Goal: Task Accomplishment & Management: Use online tool/utility

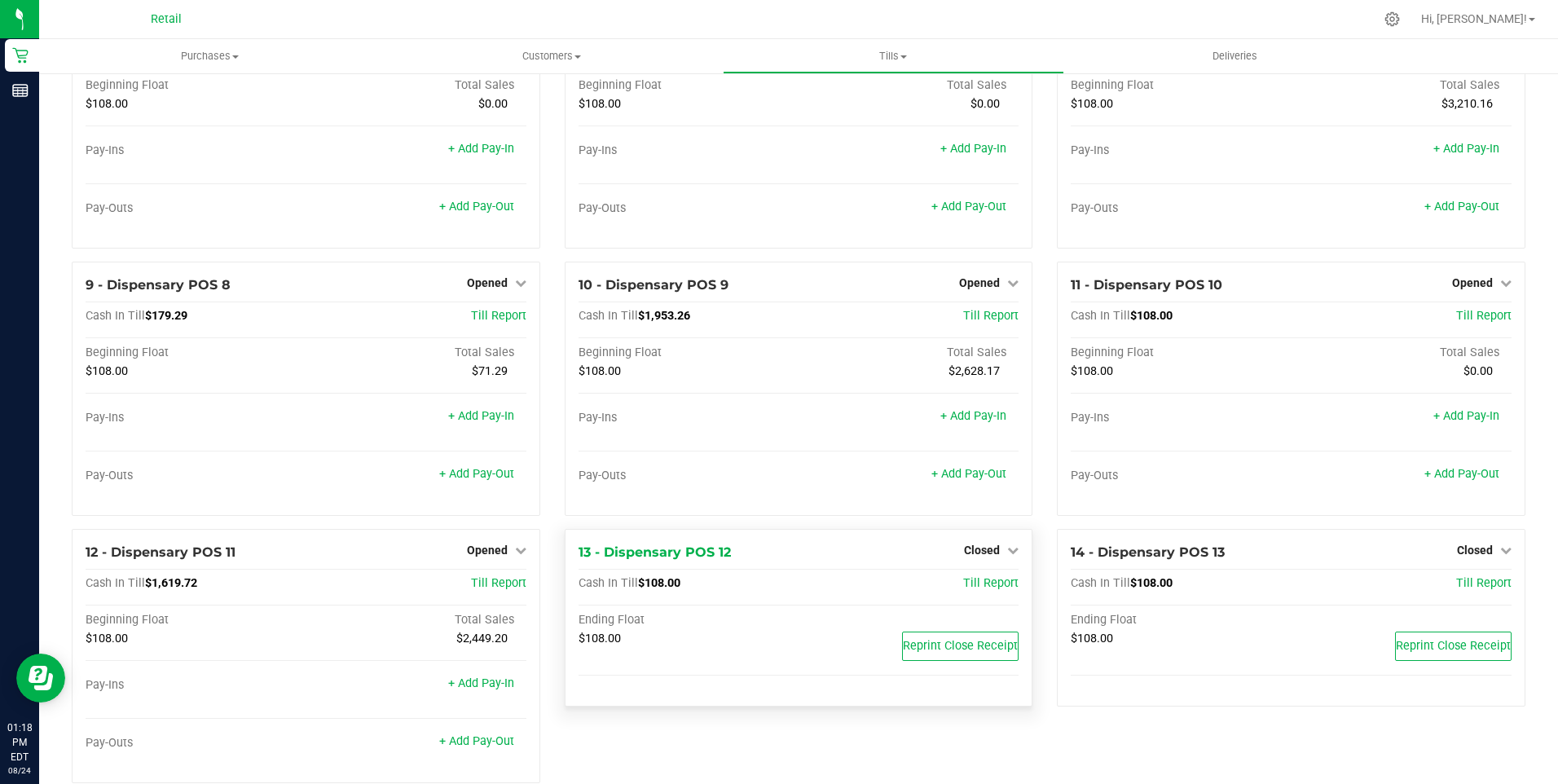
scroll to position [488, 0]
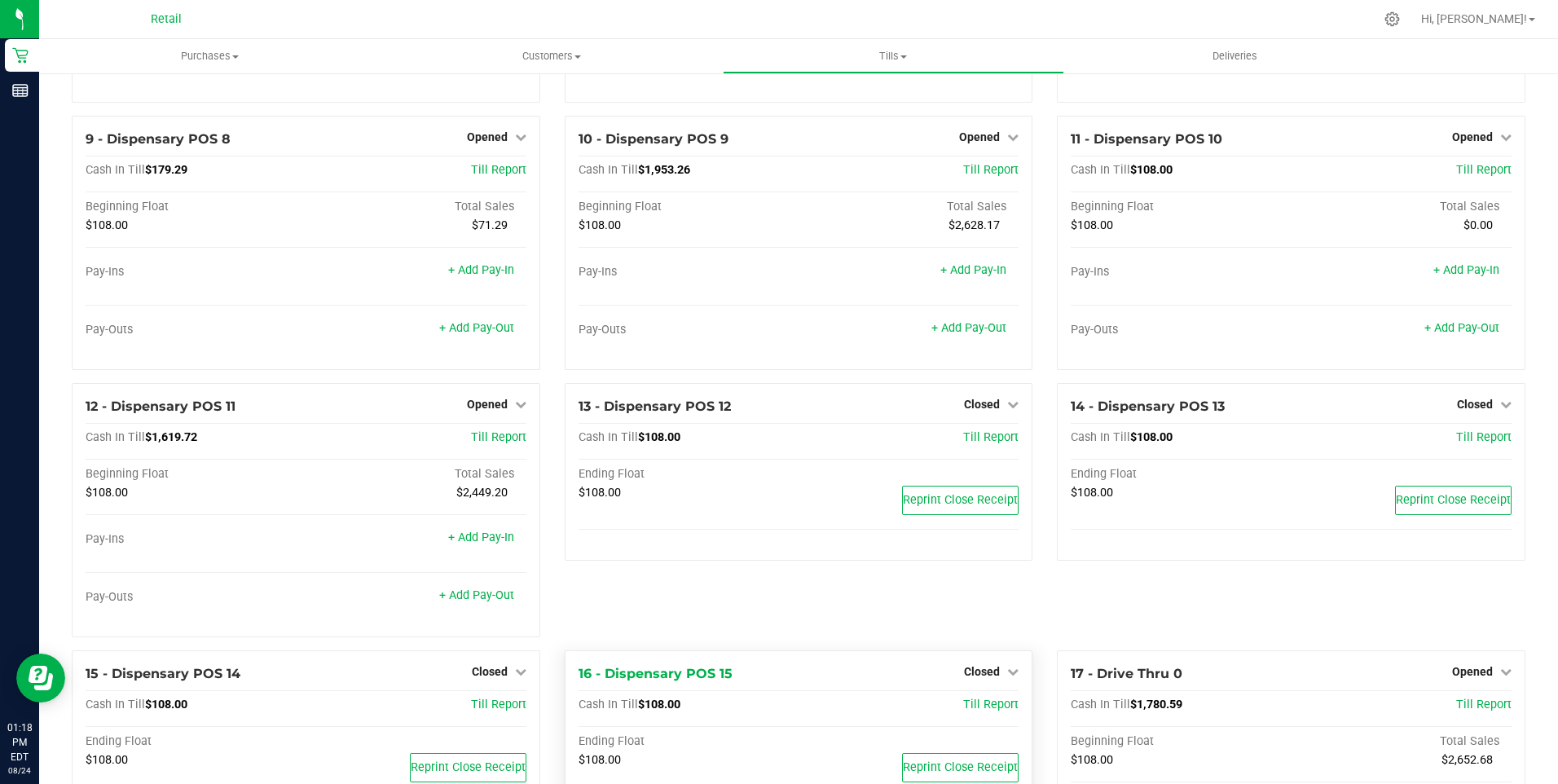
drag, startPoint x: 757, startPoint y: 631, endPoint x: 760, endPoint y: 603, distance: 28.2
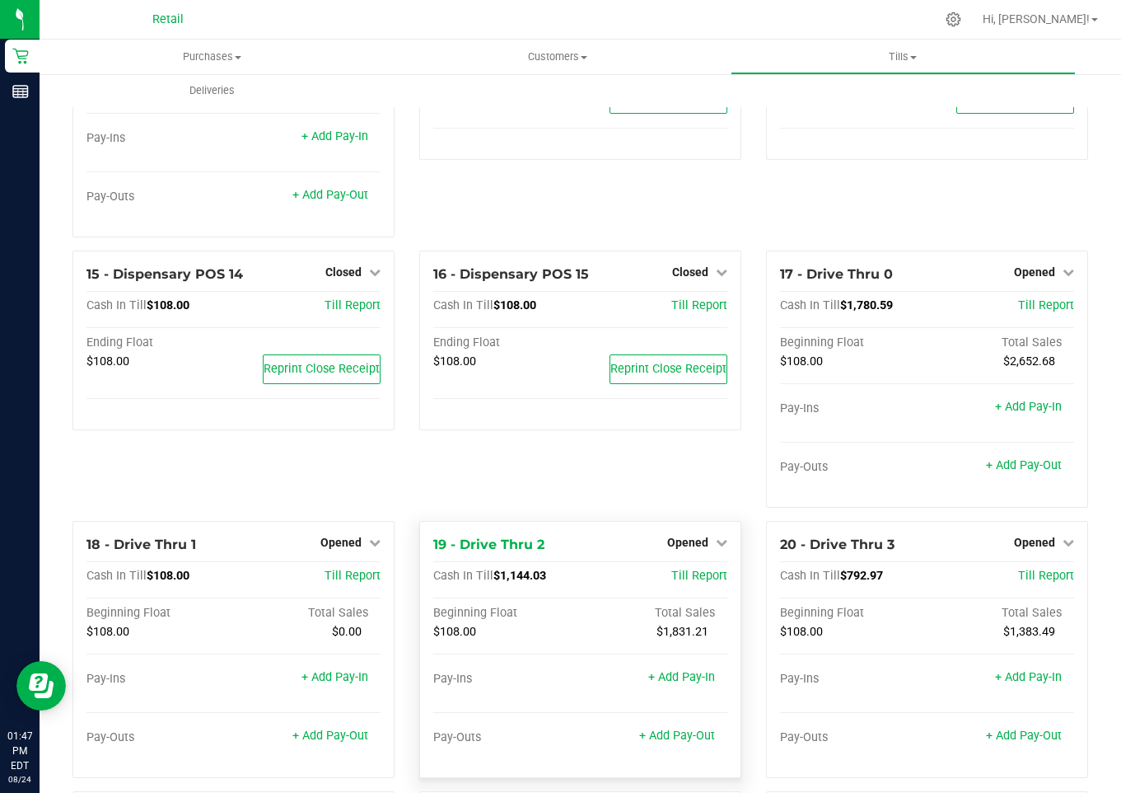
scroll to position [1010, 0]
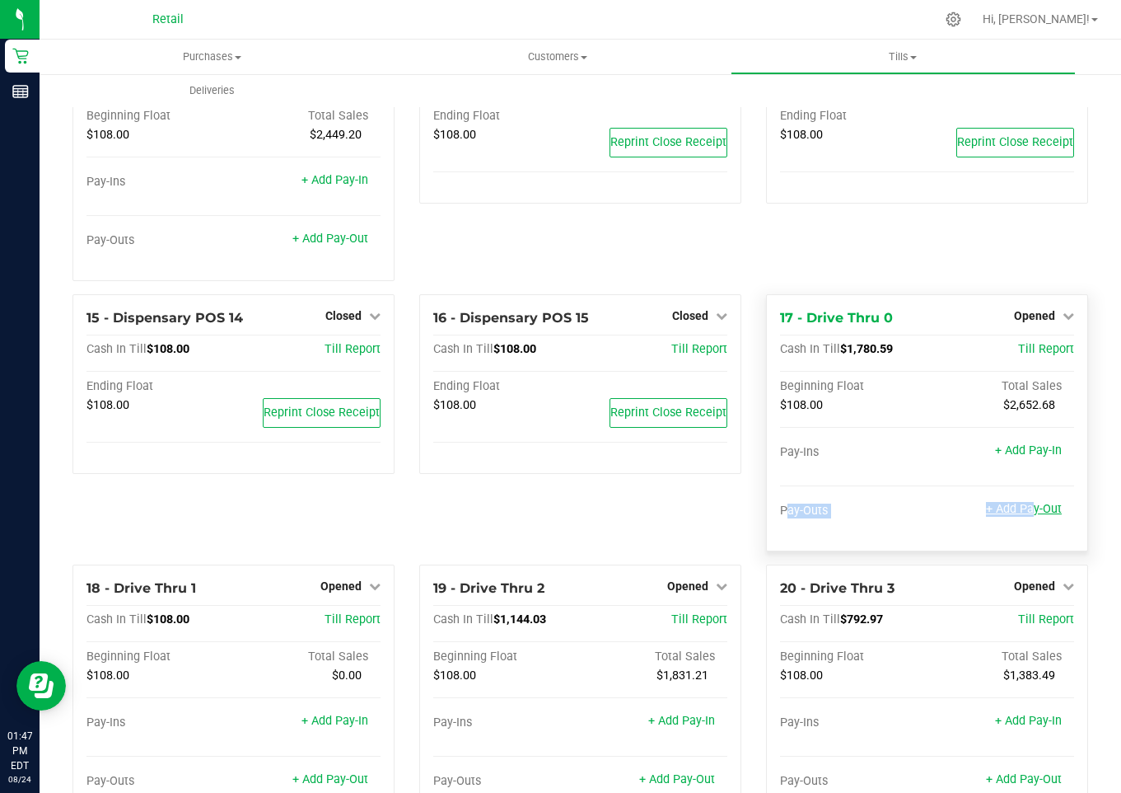
click at [1016, 502] on link "+ Add Pay-Out" at bounding box center [1024, 509] width 76 height 14
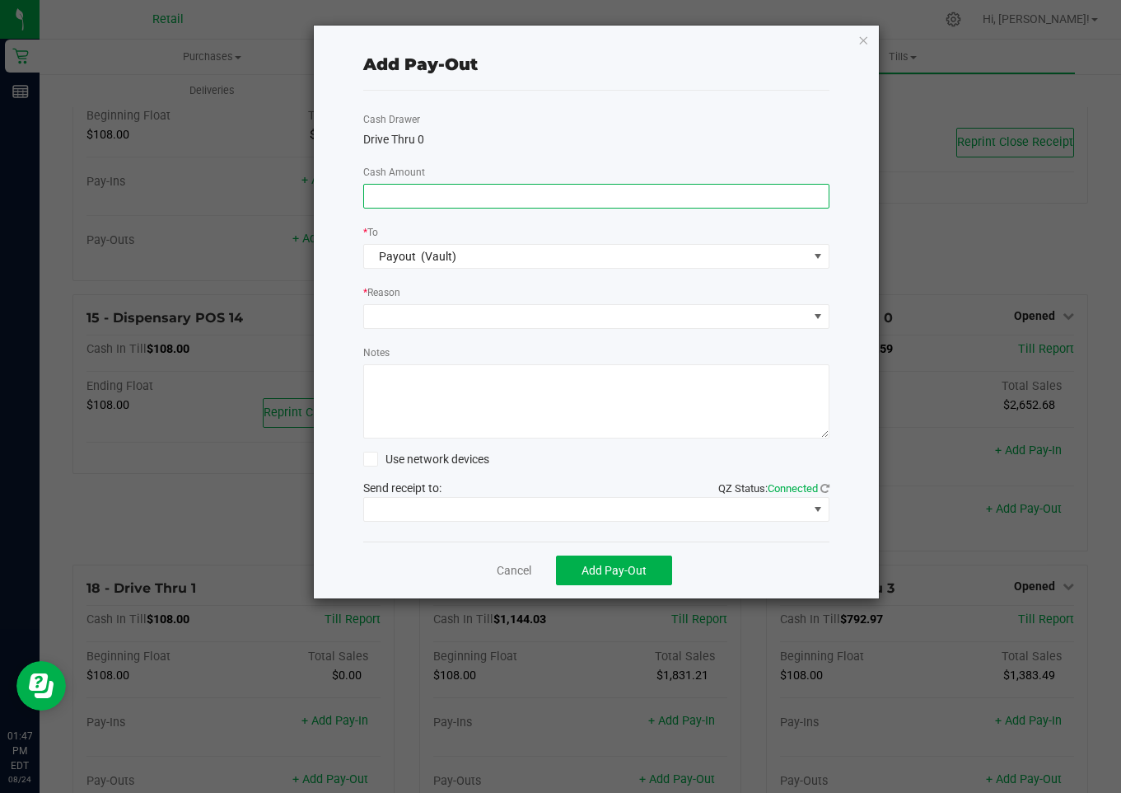
click at [391, 198] on input at bounding box center [596, 196] width 465 height 23
type input "$1,510.00"
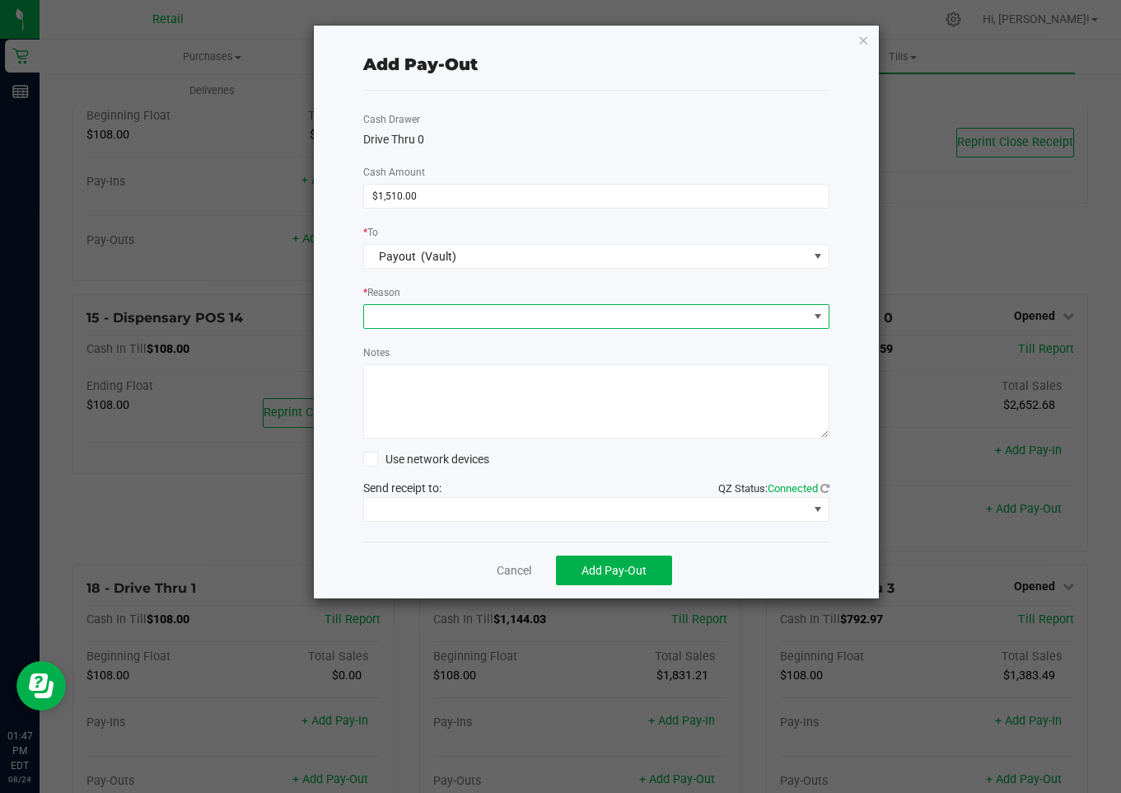
click at [408, 315] on span at bounding box center [586, 316] width 444 height 23
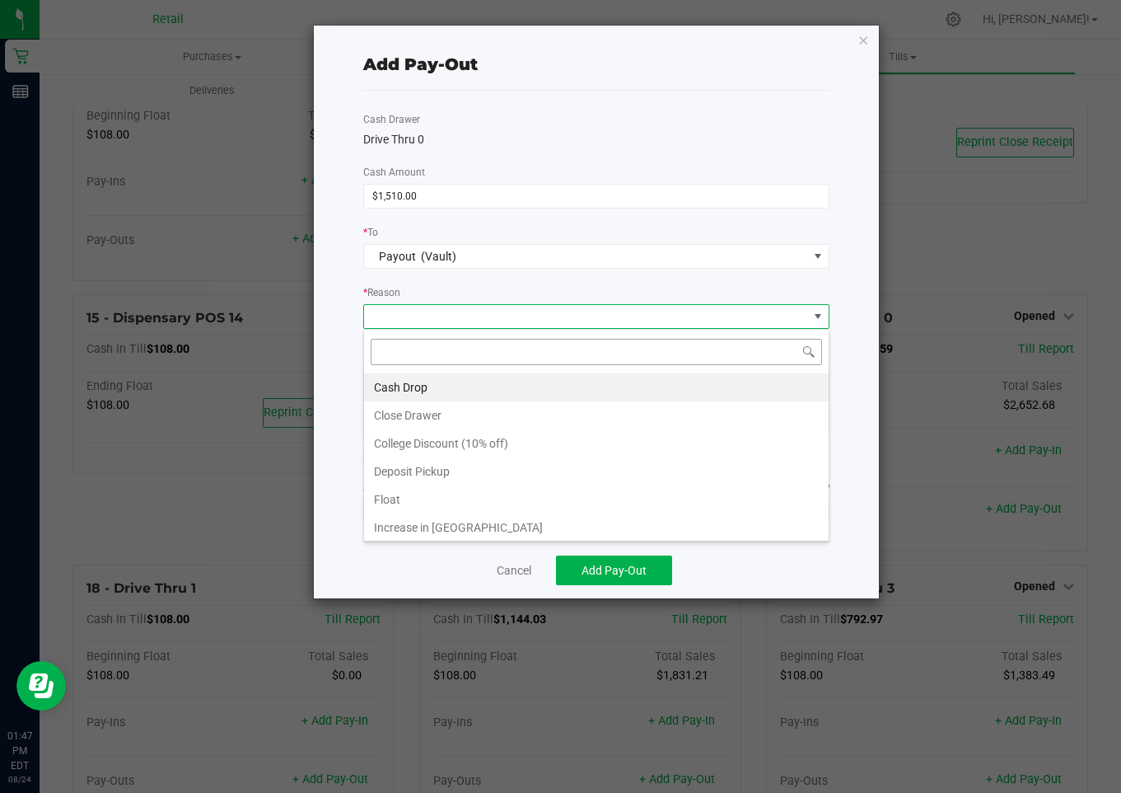
scroll to position [25, 466]
click at [405, 386] on li "Cash Drop" at bounding box center [596, 387] width 465 height 28
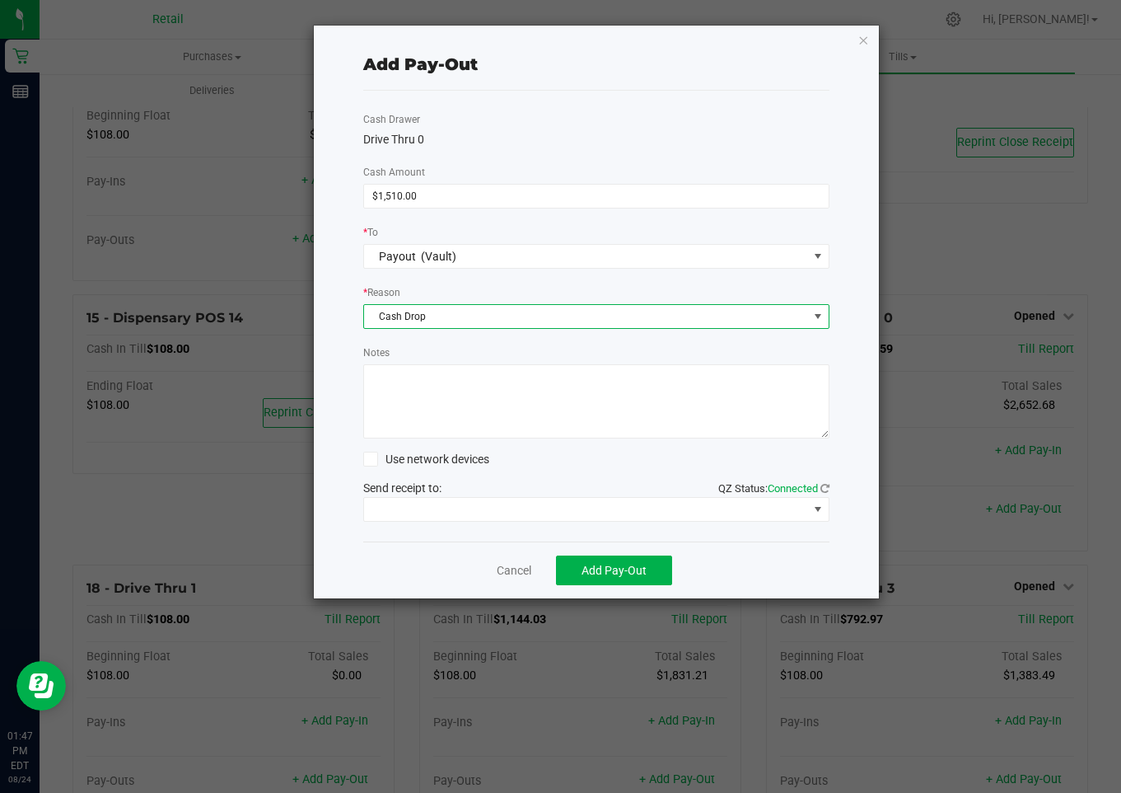
click at [401, 394] on textarea "Notes" at bounding box center [596, 401] width 466 height 74
type textarea "mg"
click at [458, 506] on div "Send receipt to: QZ Status: Connected" at bounding box center [596, 500] width 466 height 42
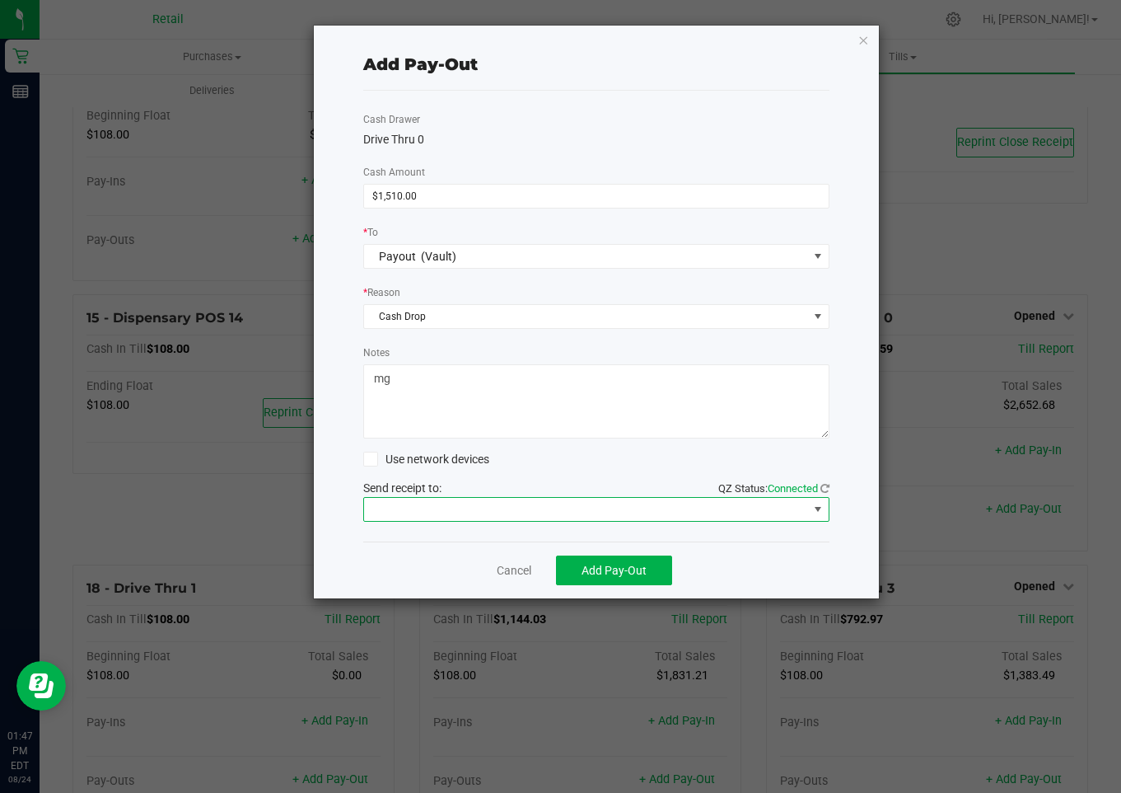
drag, startPoint x: 458, startPoint y: 506, endPoint x: 449, endPoint y: 507, distance: 9.1
click at [456, 508] on span at bounding box center [586, 509] width 444 height 23
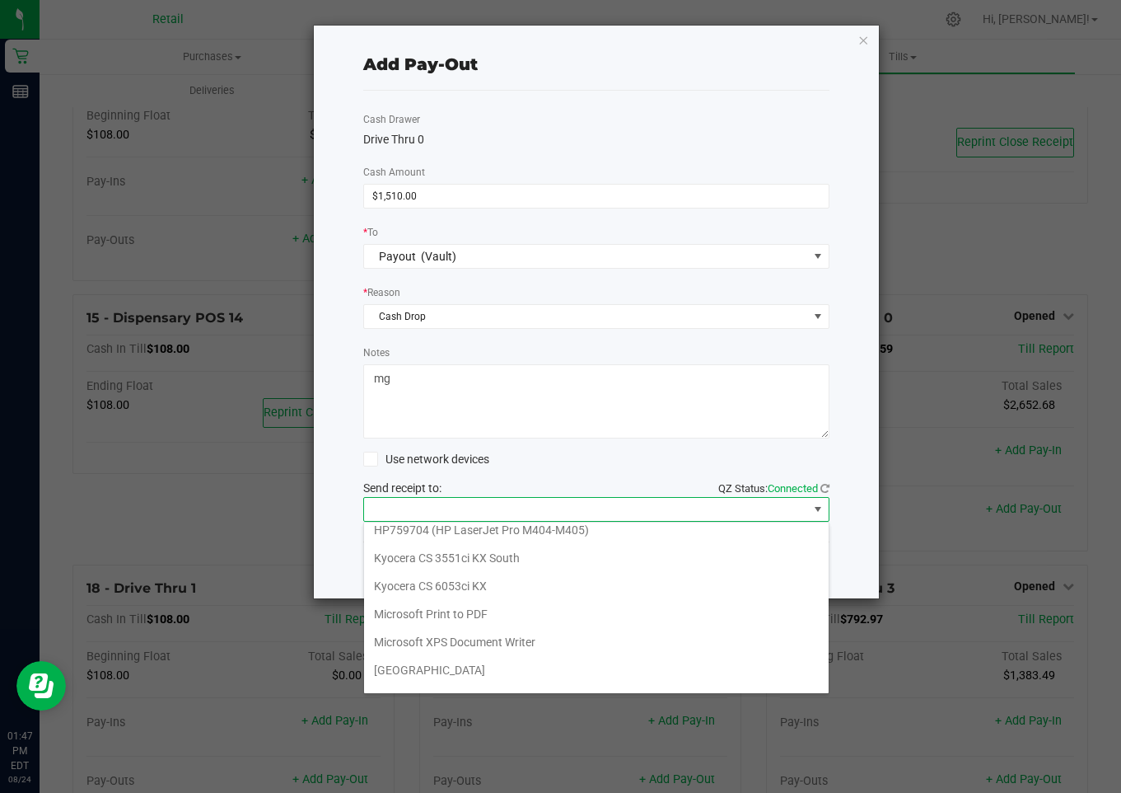
scroll to position [255, 0]
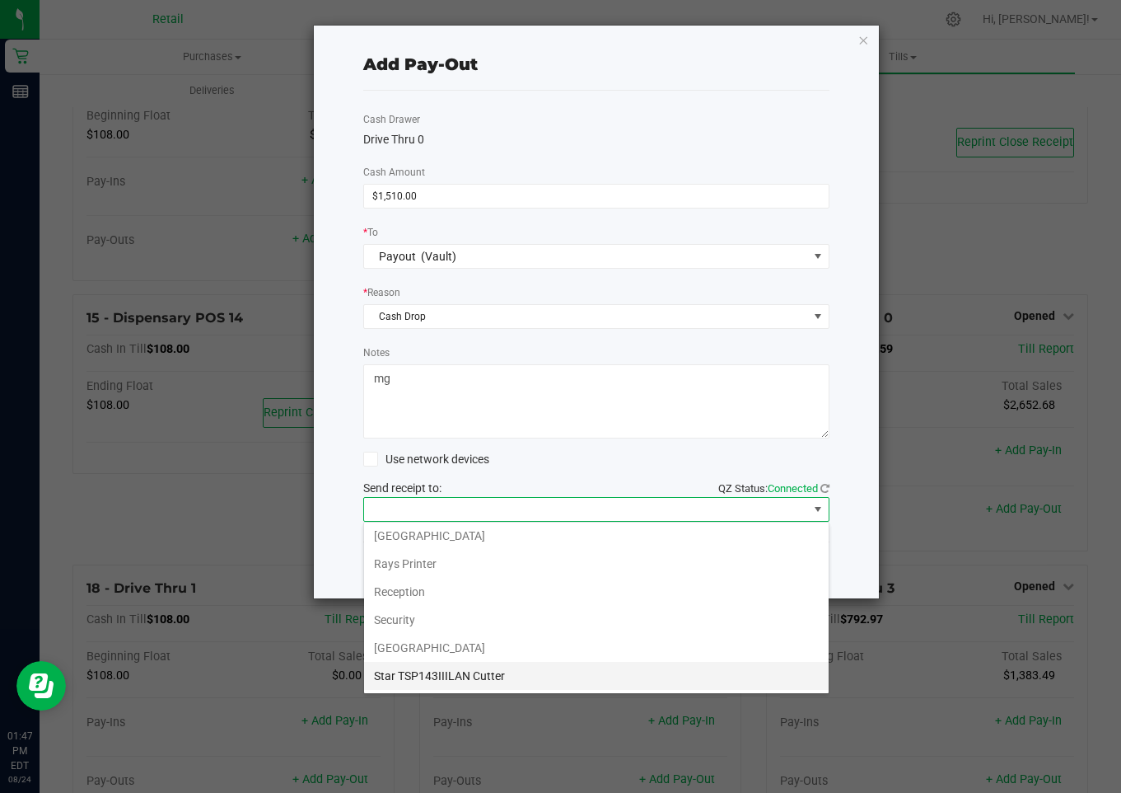
click at [496, 671] on Cutter "Star TSP143IIILAN Cutter" at bounding box center [596, 676] width 465 height 28
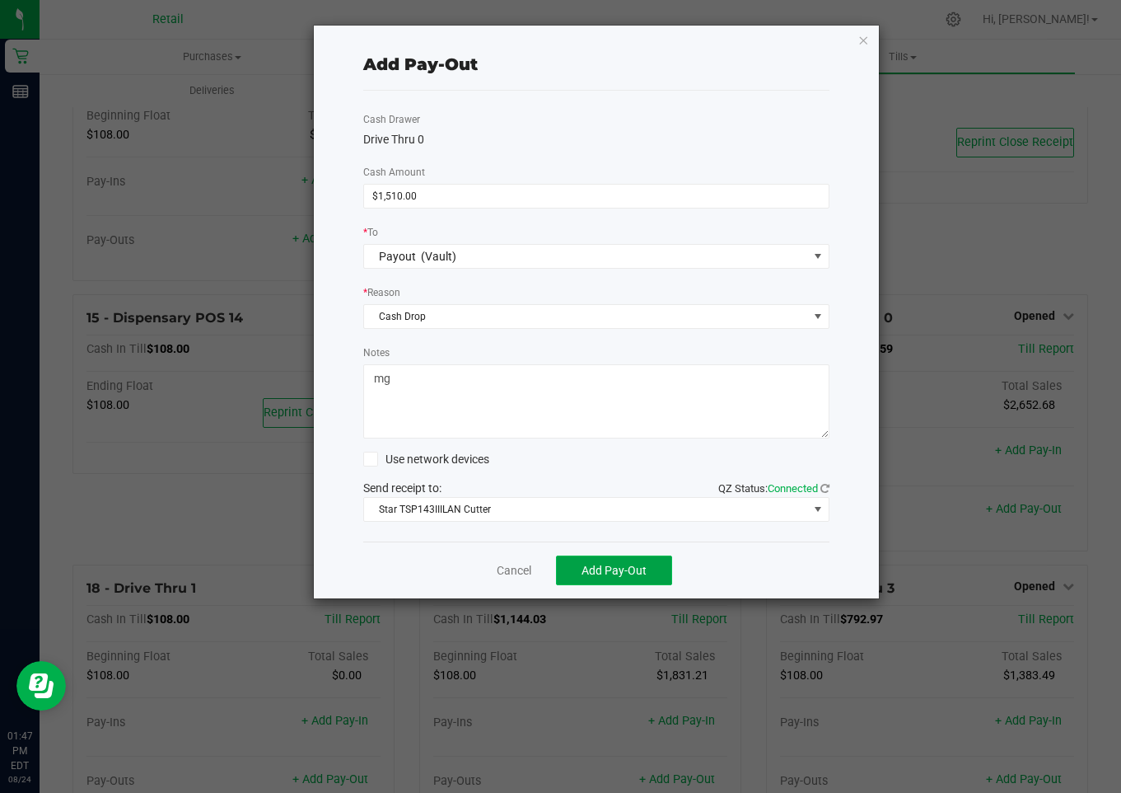
click at [616, 571] on span "Add Pay-Out" at bounding box center [614, 570] width 65 height 13
click at [511, 575] on link "Dismiss" at bounding box center [508, 570] width 40 height 17
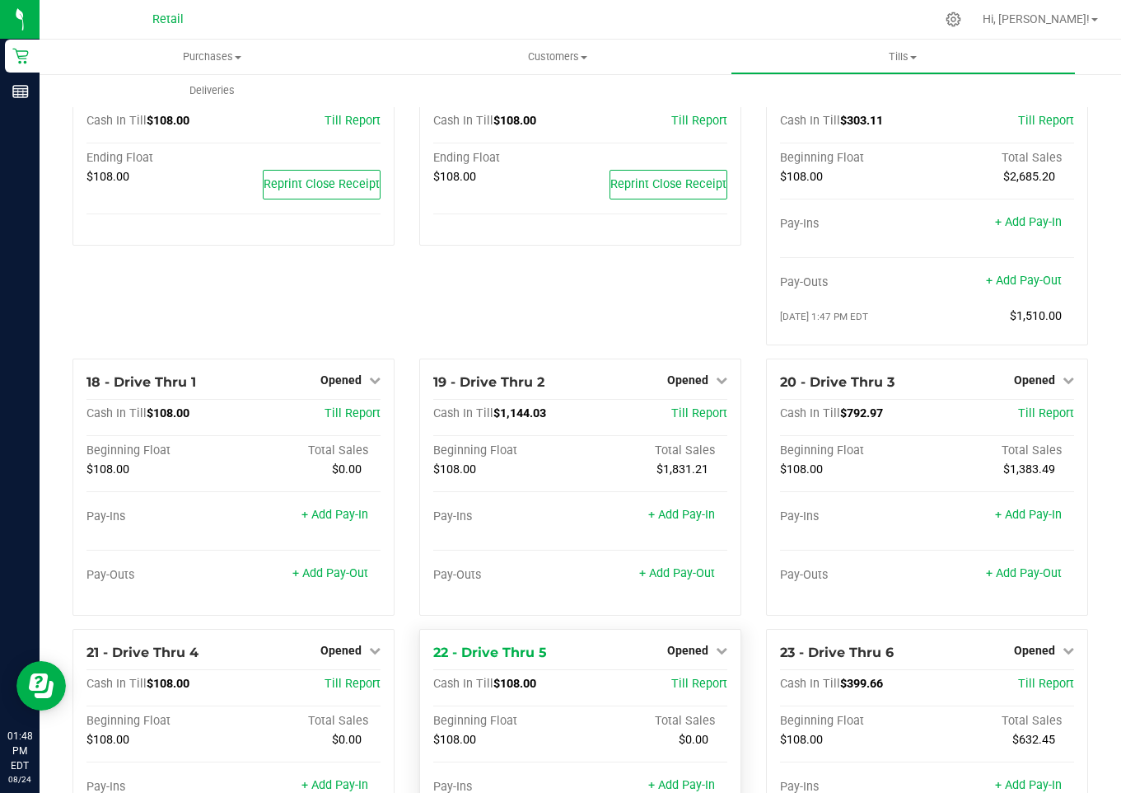
scroll to position [1340, 0]
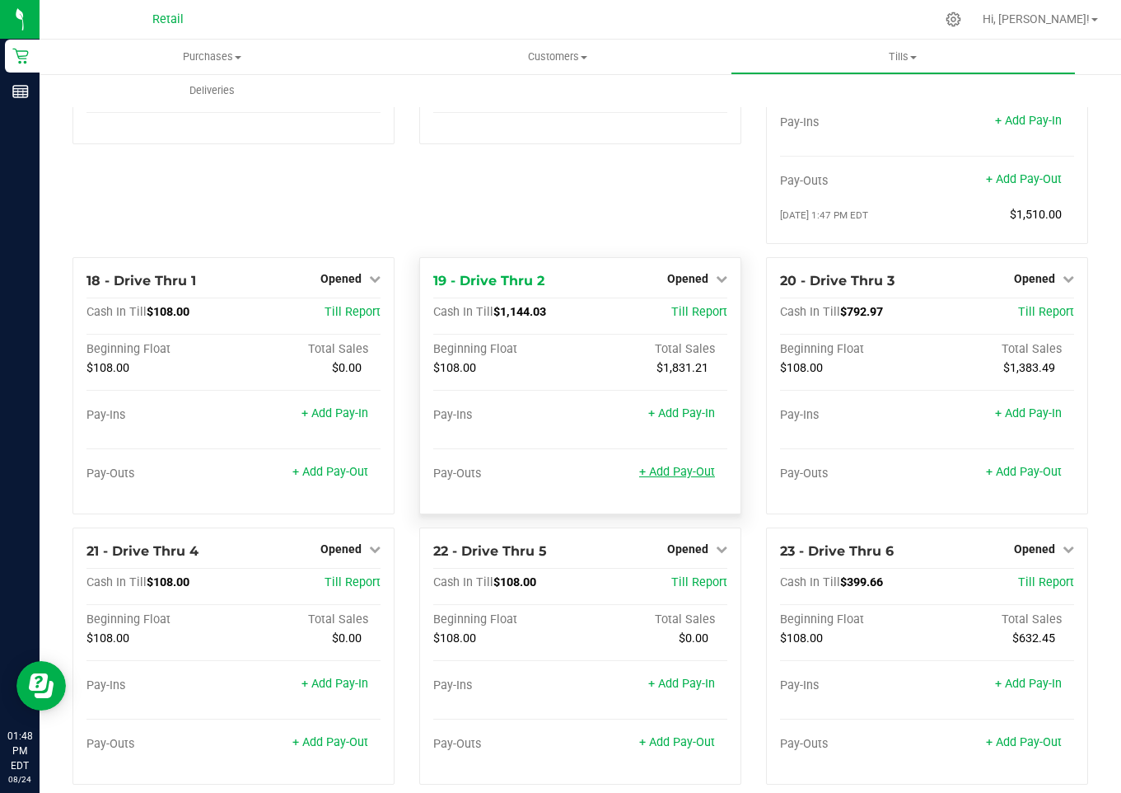
click at [669, 465] on link "+ Add Pay-Out" at bounding box center [677, 472] width 76 height 14
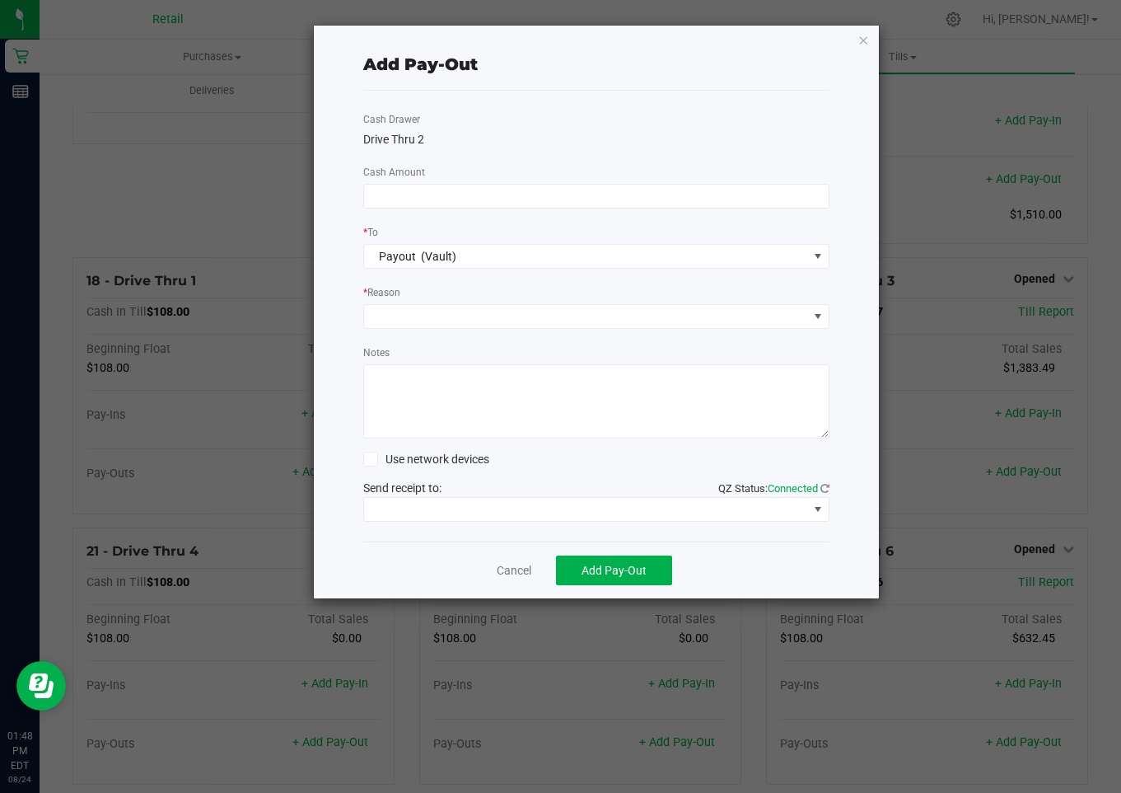
click at [369, 181] on div "Cash Drawer Drive Thru 2 Cash Amount * To Payout (Vault) * Reason Notes Use net…" at bounding box center [596, 316] width 466 height 451
click at [380, 192] on input at bounding box center [596, 196] width 465 height 23
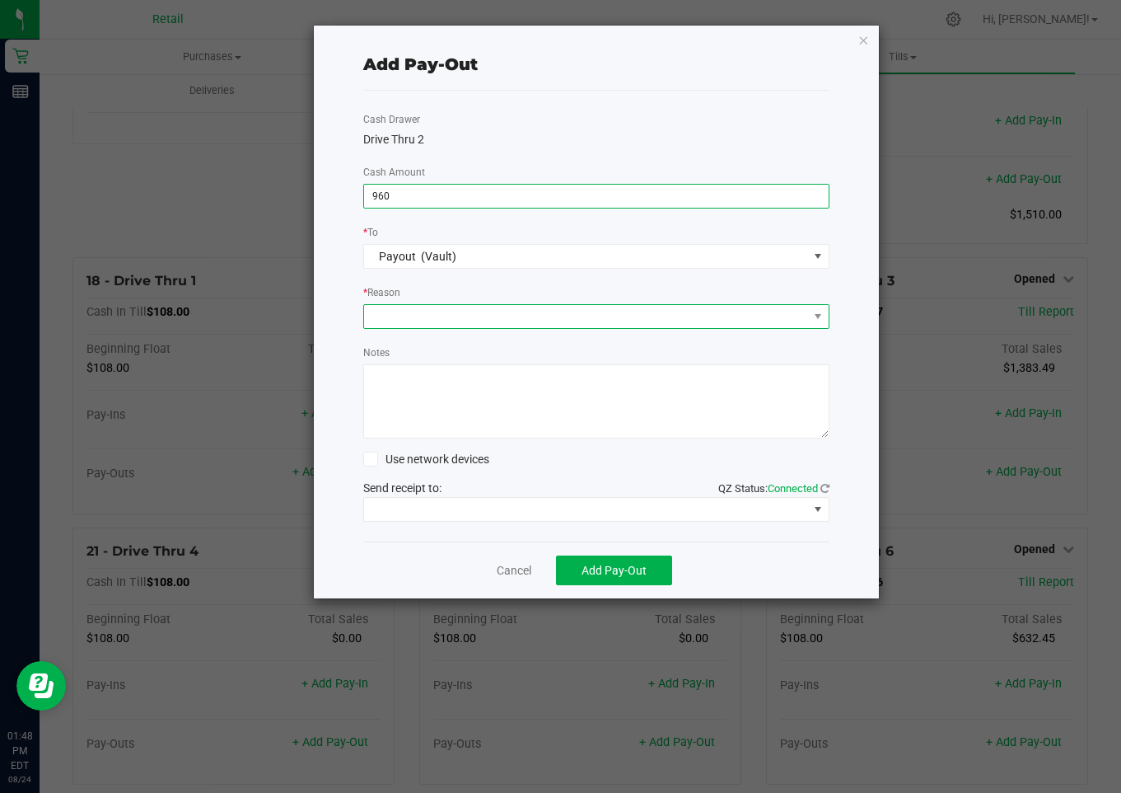
type input "$960.00"
click at [383, 306] on span at bounding box center [586, 316] width 444 height 23
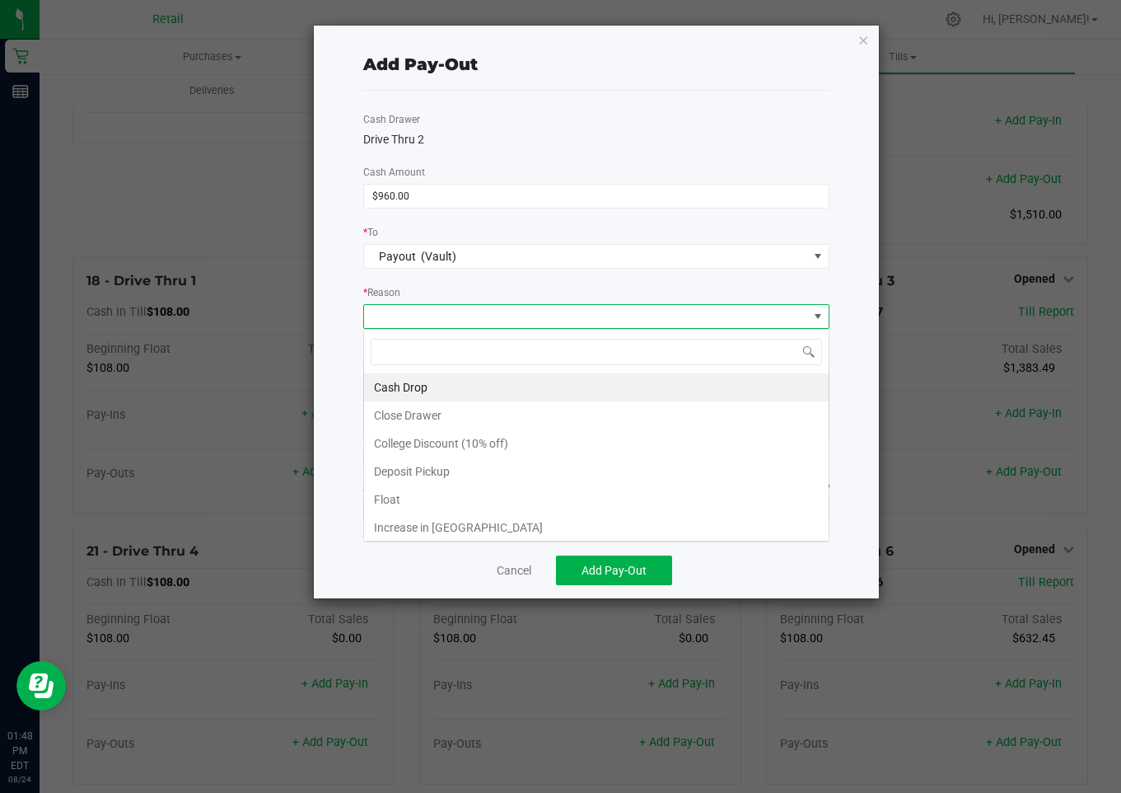
scroll to position [25, 466]
click at [386, 385] on li "Cash Drop" at bounding box center [596, 387] width 465 height 28
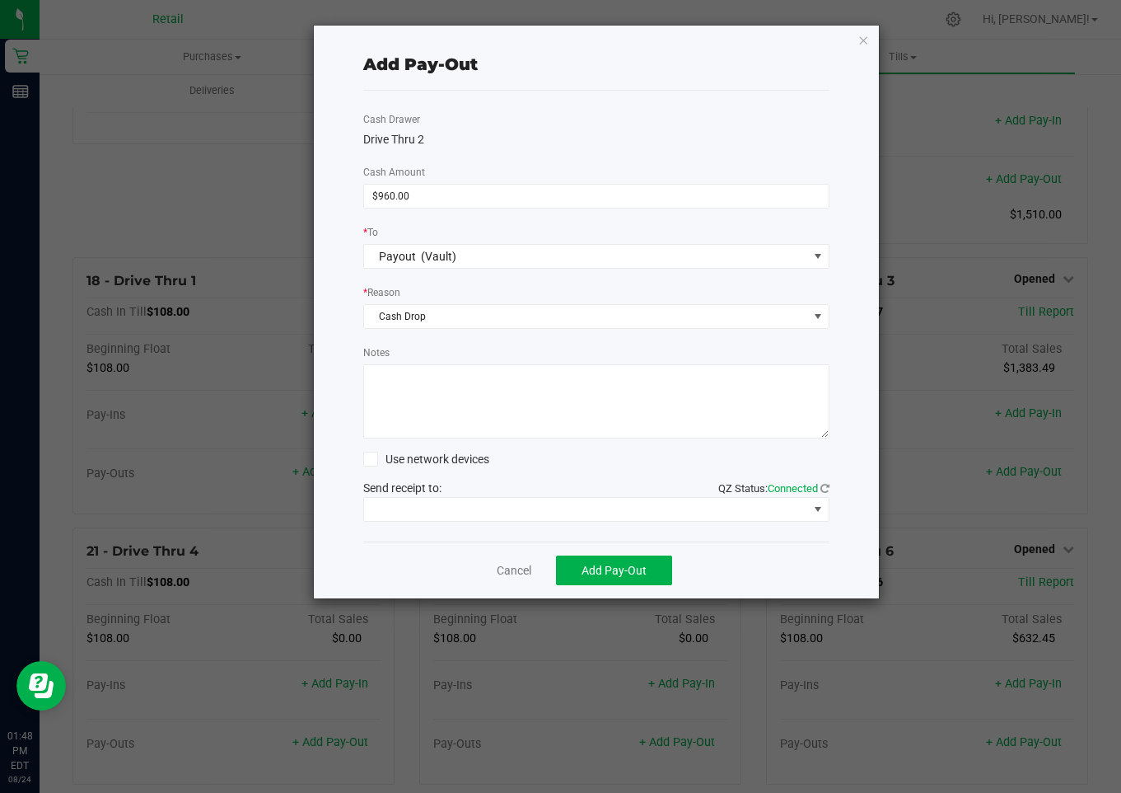
click at [413, 408] on textarea "Notes" at bounding box center [596, 401] width 466 height 74
type textarea "mg"
click at [457, 501] on span at bounding box center [586, 509] width 444 height 23
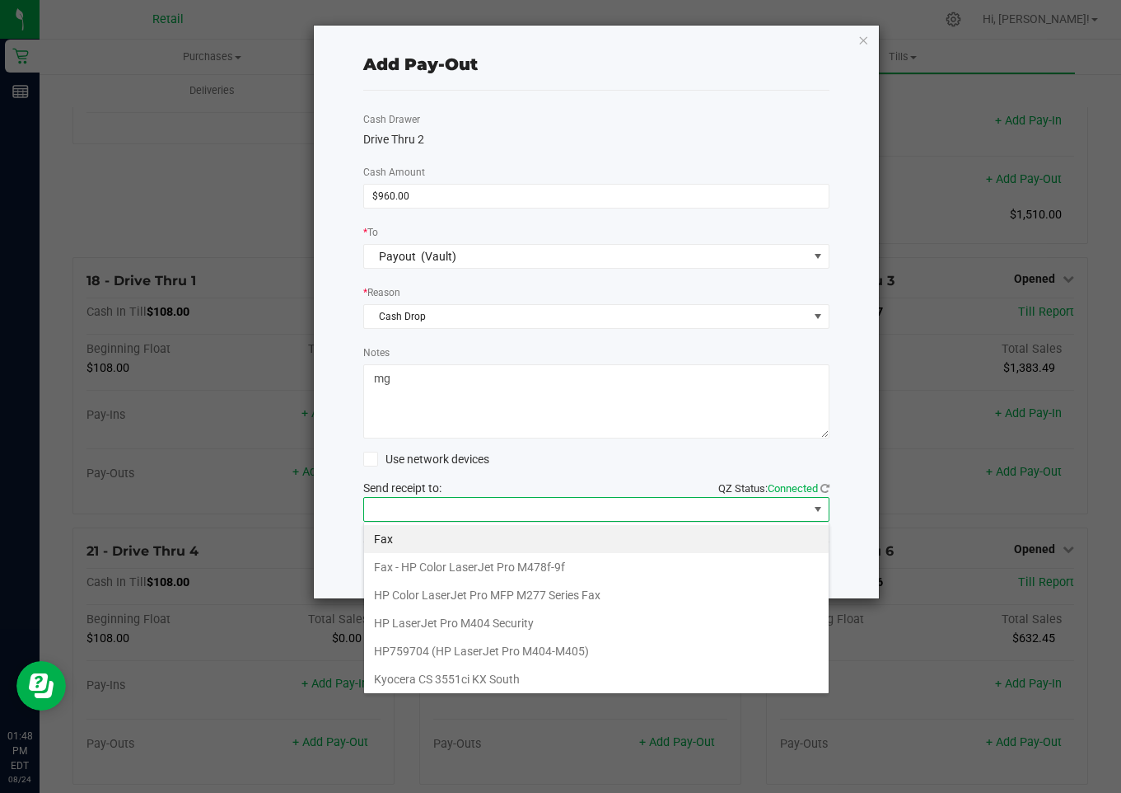
scroll to position [255, 0]
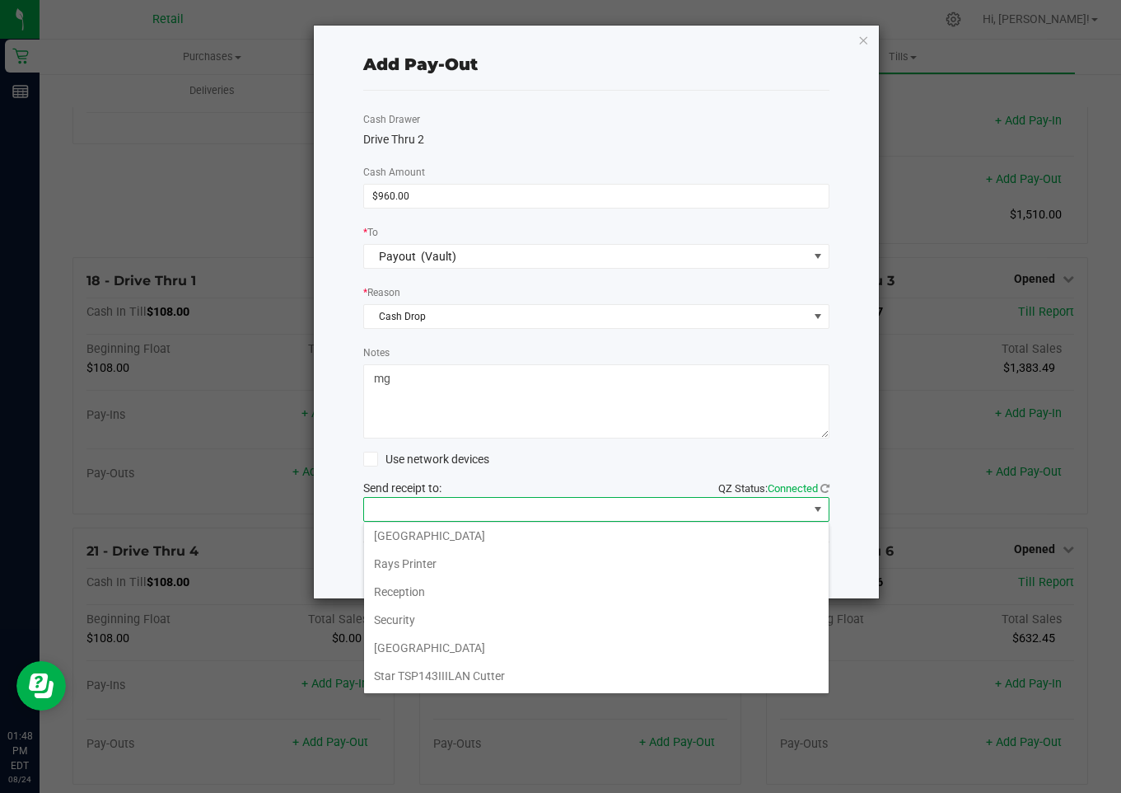
click at [482, 674] on Cutter "Star TSP143IIILAN Cutter" at bounding box center [596, 676] width 465 height 28
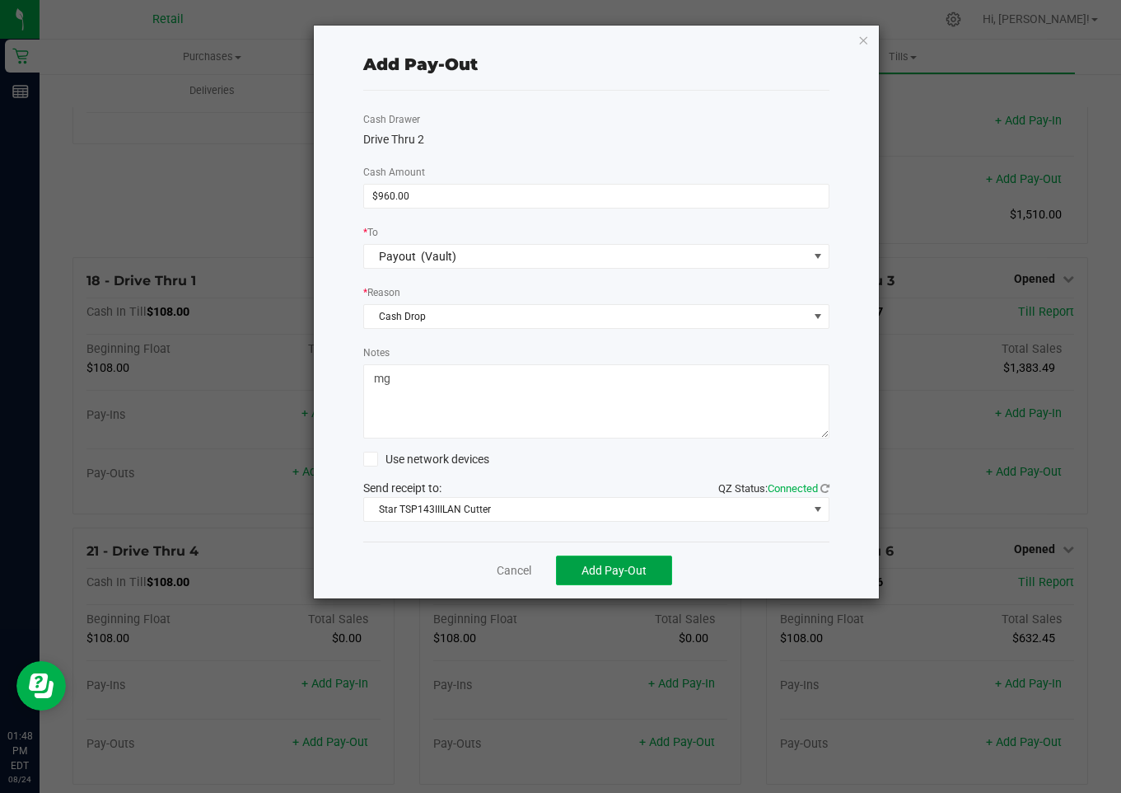
drag, startPoint x: 616, startPoint y: 573, endPoint x: 573, endPoint y: 573, distance: 43.7
click at [573, 573] on button "Add Pay-Out" at bounding box center [614, 570] width 116 height 30
drag, startPoint x: 498, startPoint y: 573, endPoint x: 556, endPoint y: 595, distance: 61.8
click at [500, 572] on link "Dismiss" at bounding box center [508, 570] width 40 height 17
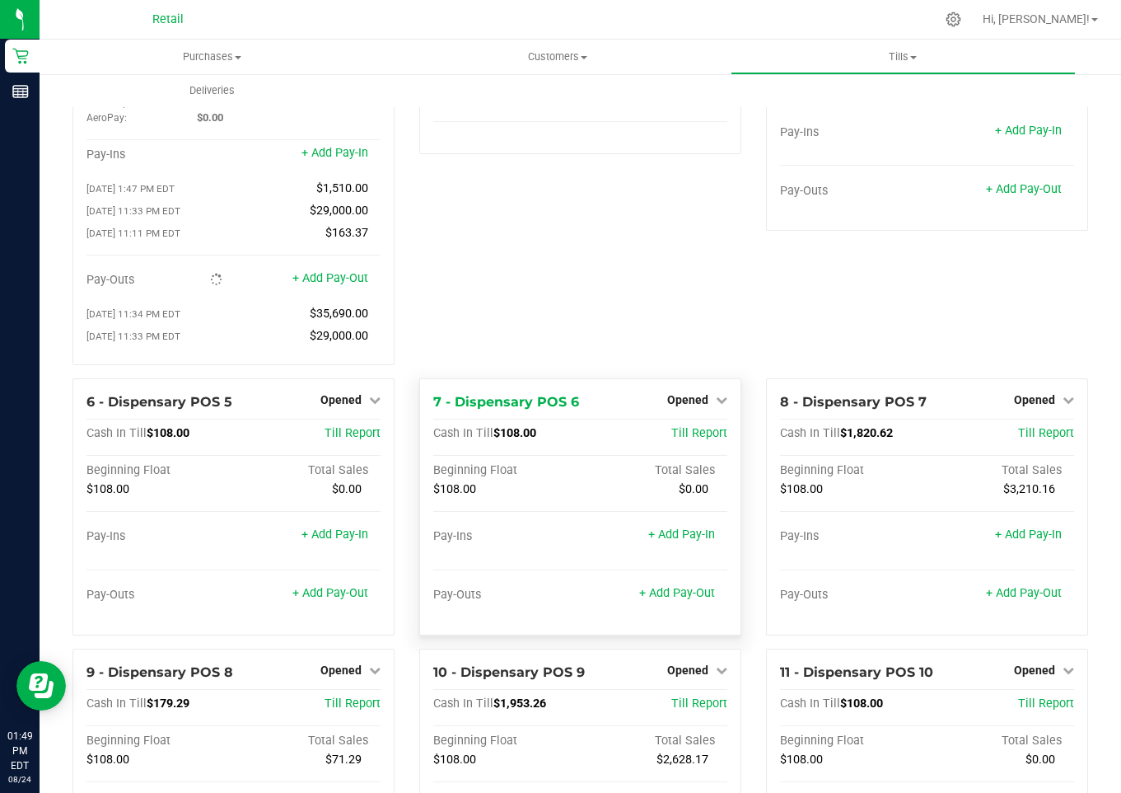
scroll to position [0, 0]
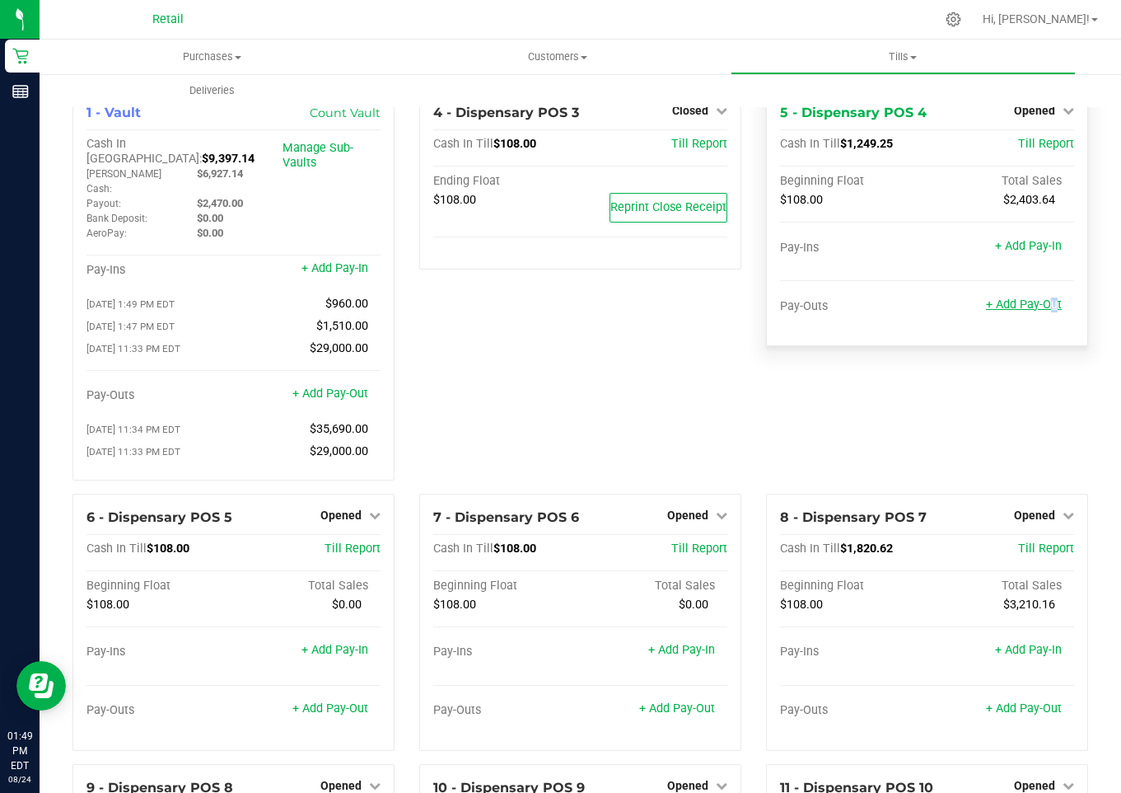
click at [1038, 302] on link "+ Add Pay-Out" at bounding box center [1024, 304] width 76 height 14
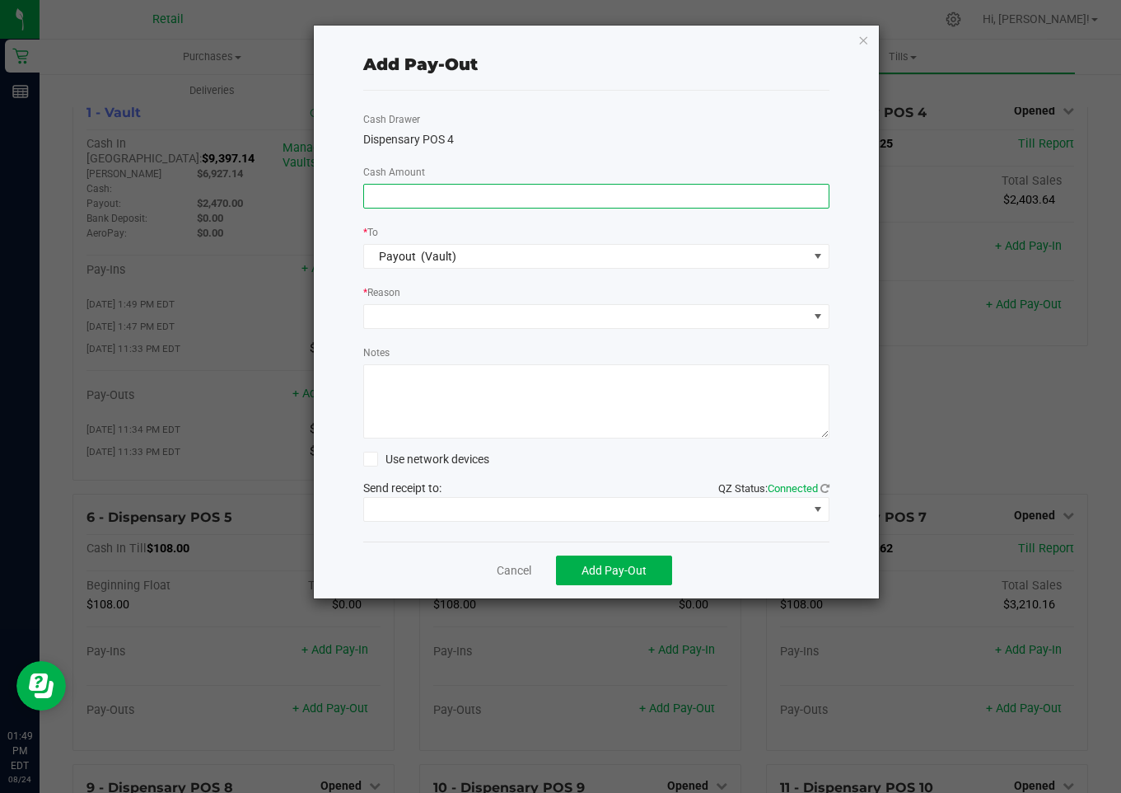
click at [377, 199] on input at bounding box center [596, 196] width 465 height 23
type input "$1,140.00"
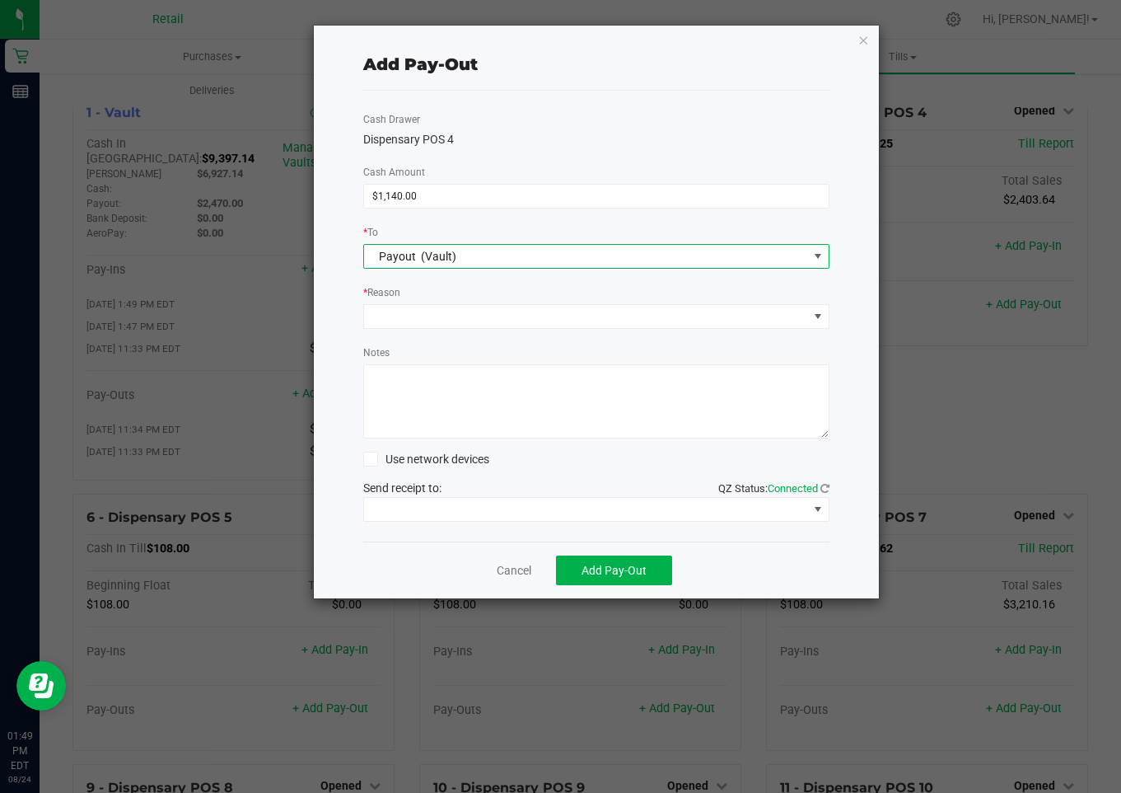
click at [381, 248] on div "Payout (Vault)" at bounding box center [414, 256] width 86 height 30
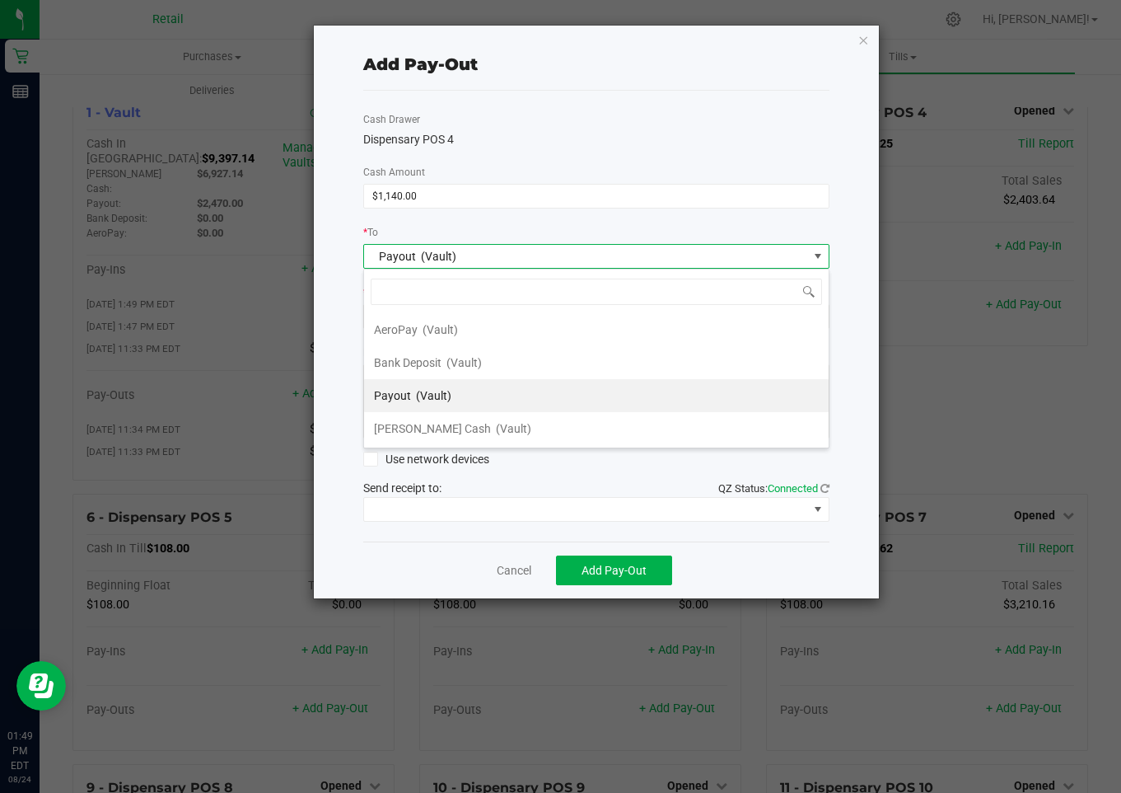
scroll to position [25, 466]
click at [384, 291] on input at bounding box center [596, 291] width 451 height 26
click at [389, 291] on input at bounding box center [596, 291] width 451 height 26
click at [448, 251] on span "(Vault)" at bounding box center [438, 256] width 35 height 13
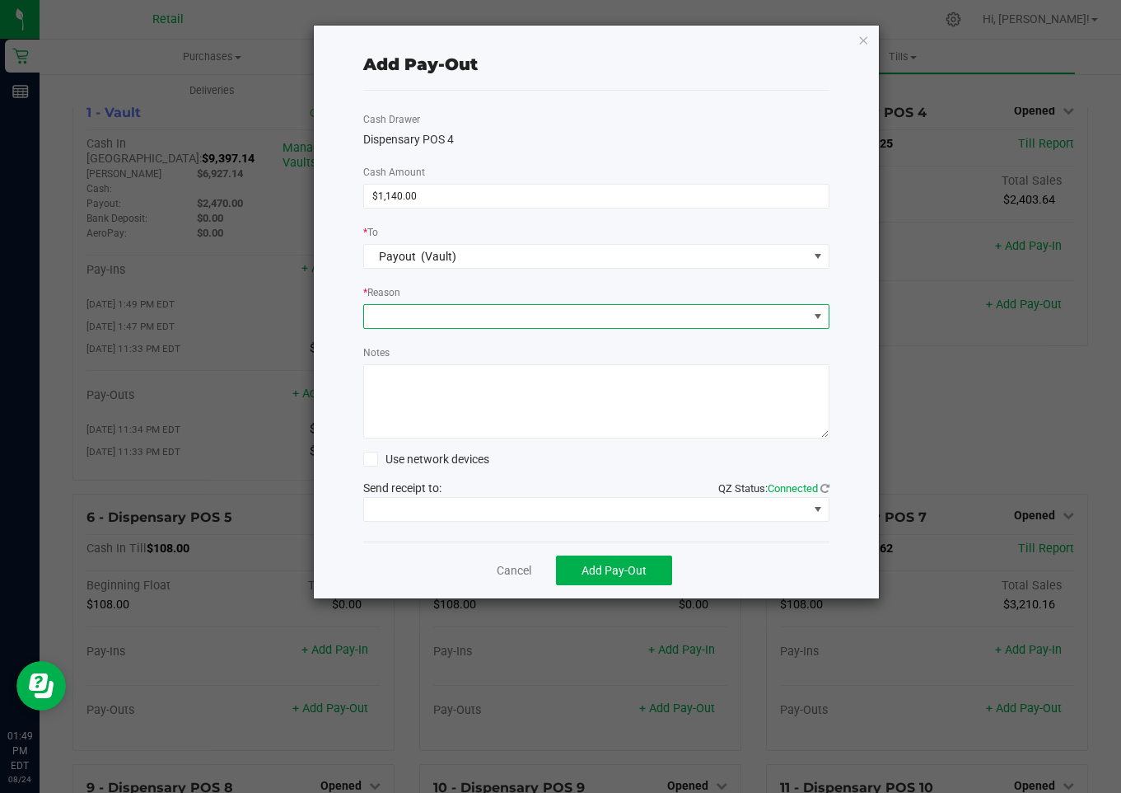
click at [375, 311] on span at bounding box center [586, 316] width 444 height 23
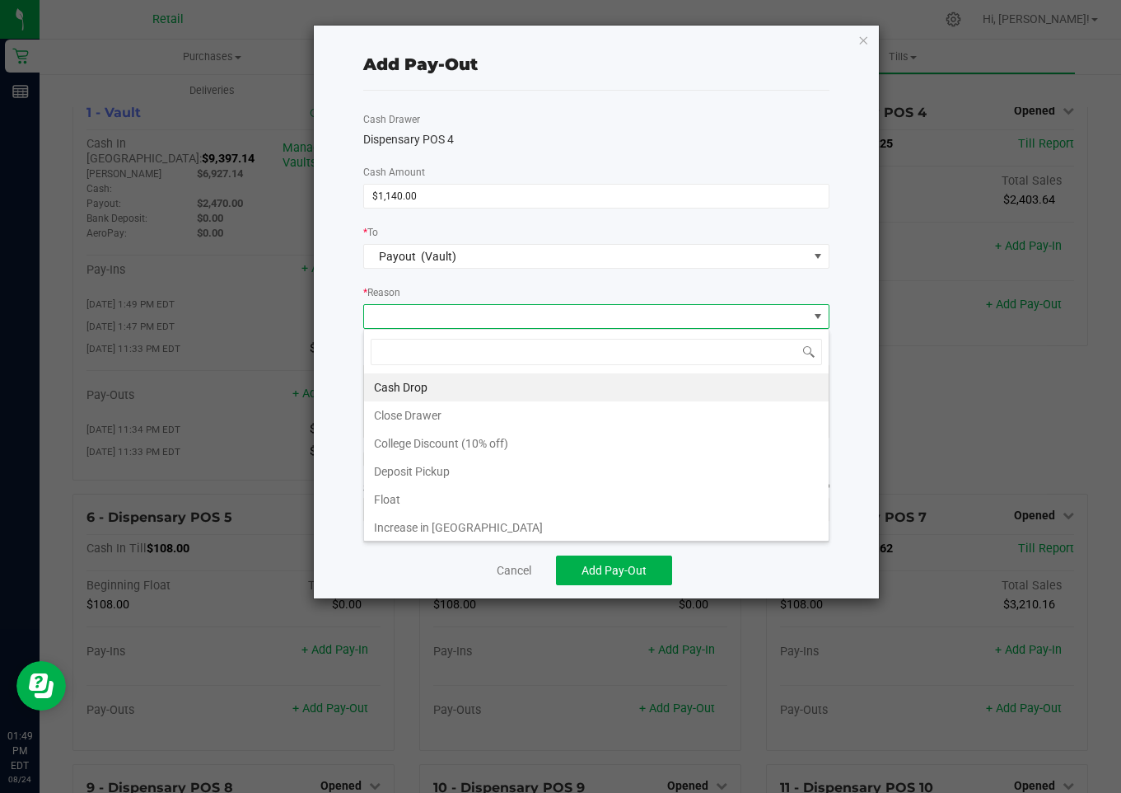
click at [394, 382] on li "Cash Drop" at bounding box center [596, 387] width 465 height 28
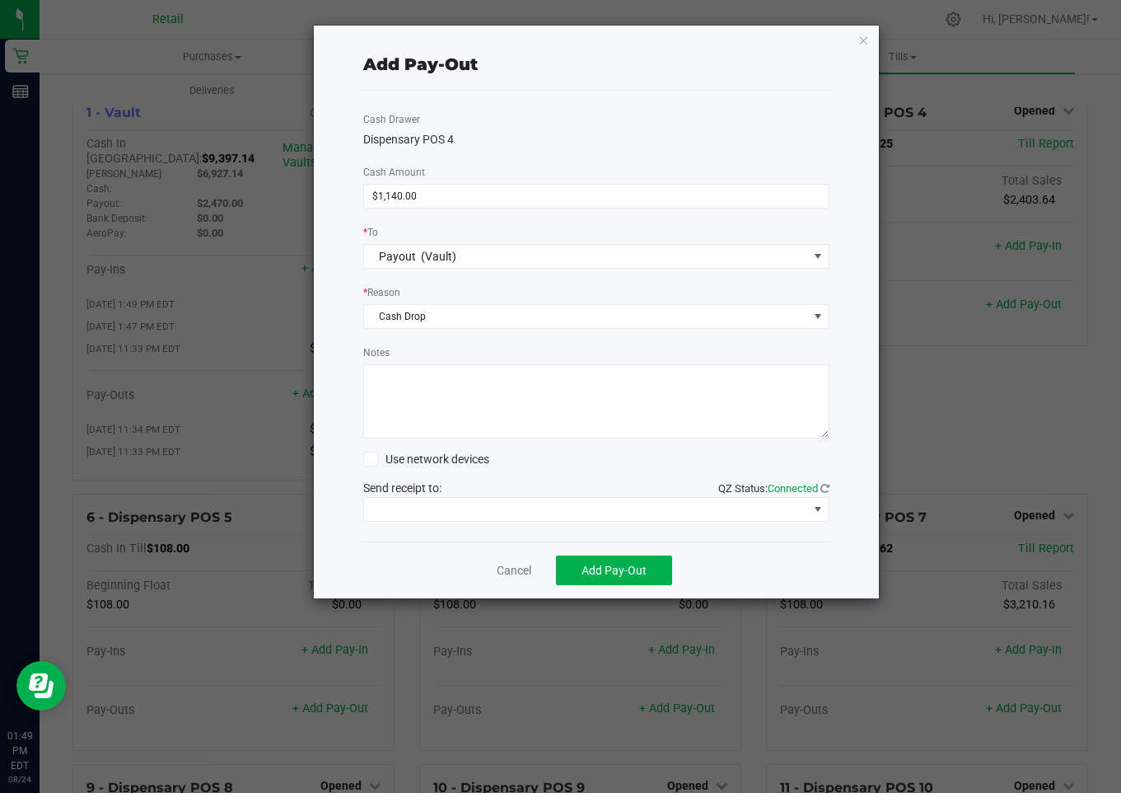
drag, startPoint x: 391, startPoint y: 389, endPoint x: 383, endPoint y: 384, distance: 8.9
click at [388, 391] on textarea "Notes" at bounding box center [596, 401] width 466 height 74
type textarea "mg"
click at [430, 507] on span at bounding box center [586, 509] width 444 height 23
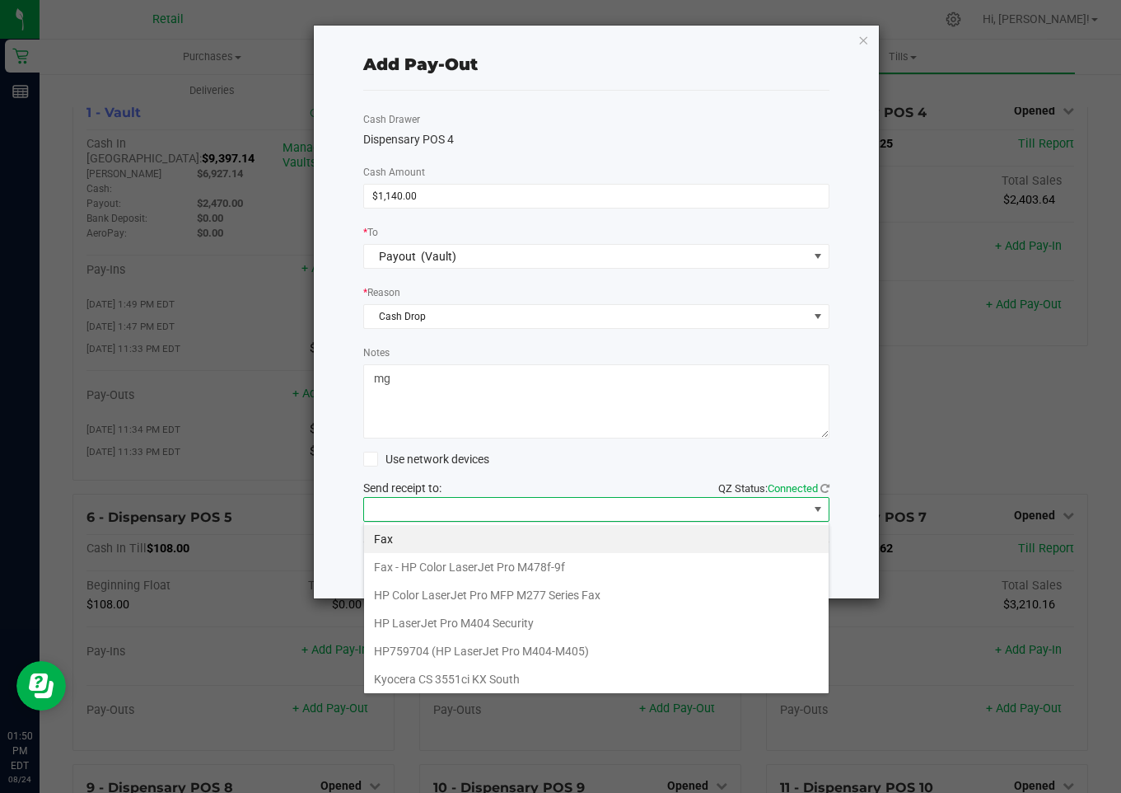
scroll to position [255, 0]
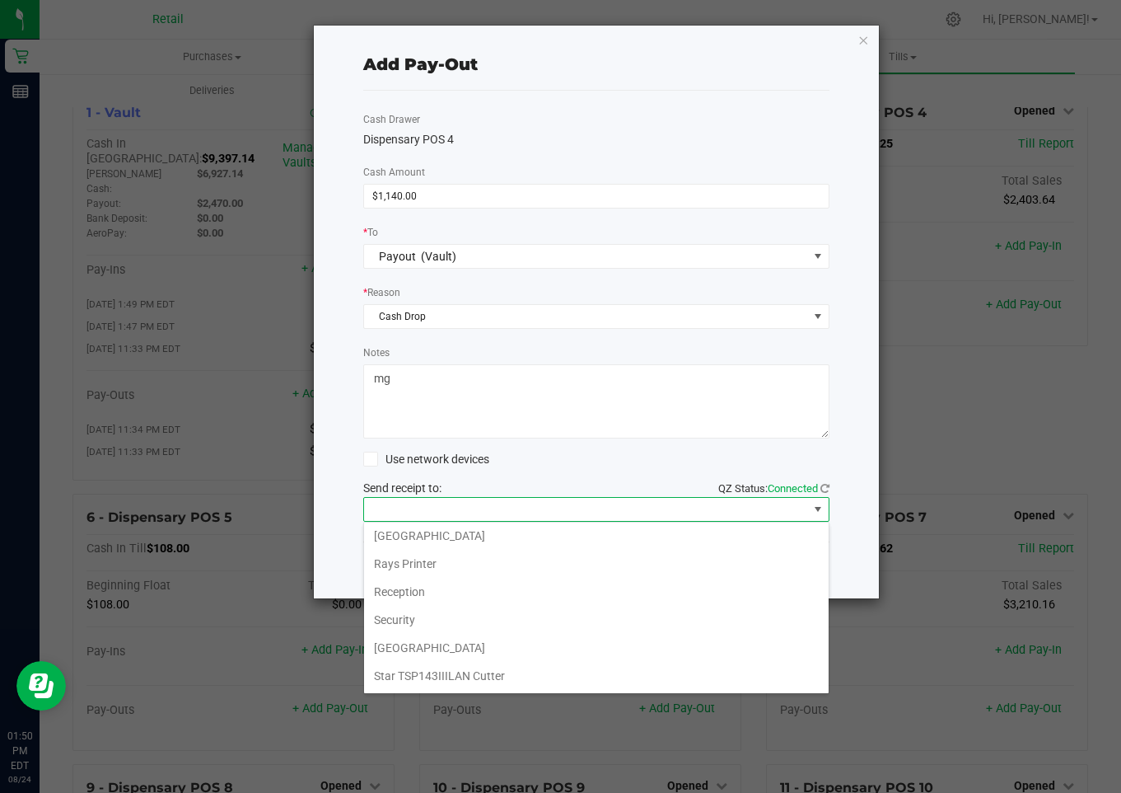
drag, startPoint x: 483, startPoint y: 669, endPoint x: 497, endPoint y: 667, distance: 14.1
click at [492, 667] on Cutter "Star TSP143IIILAN Cutter" at bounding box center [596, 676] width 465 height 28
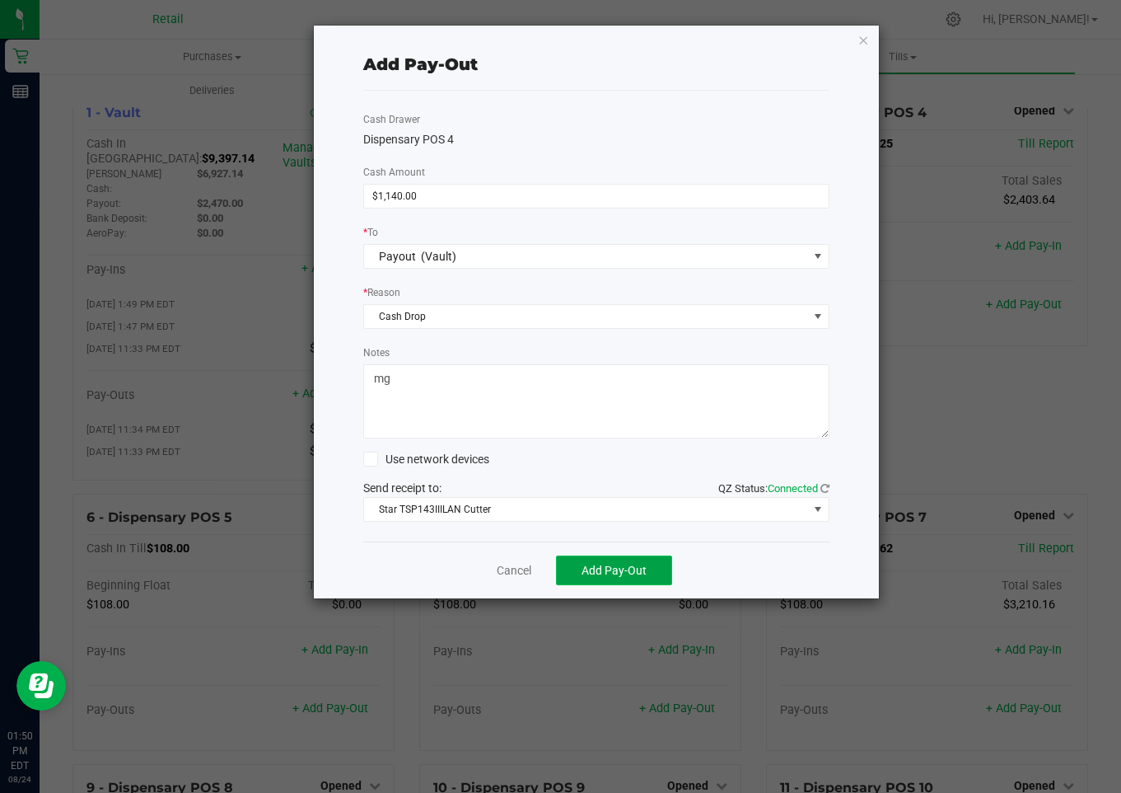
click at [627, 566] on span "Add Pay-Out" at bounding box center [614, 570] width 65 height 13
click at [500, 568] on link "Dismiss" at bounding box center [508, 570] width 40 height 17
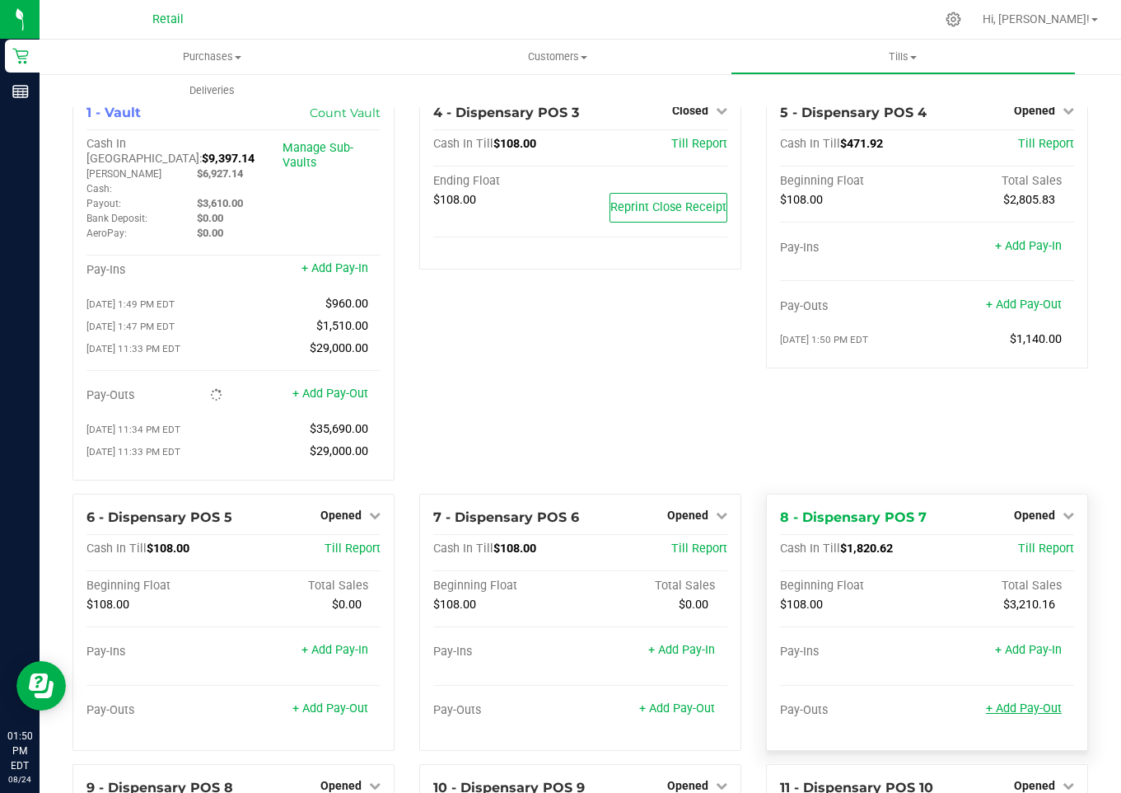
click at [1010, 701] on link "+ Add Pay-Out" at bounding box center [1024, 708] width 76 height 14
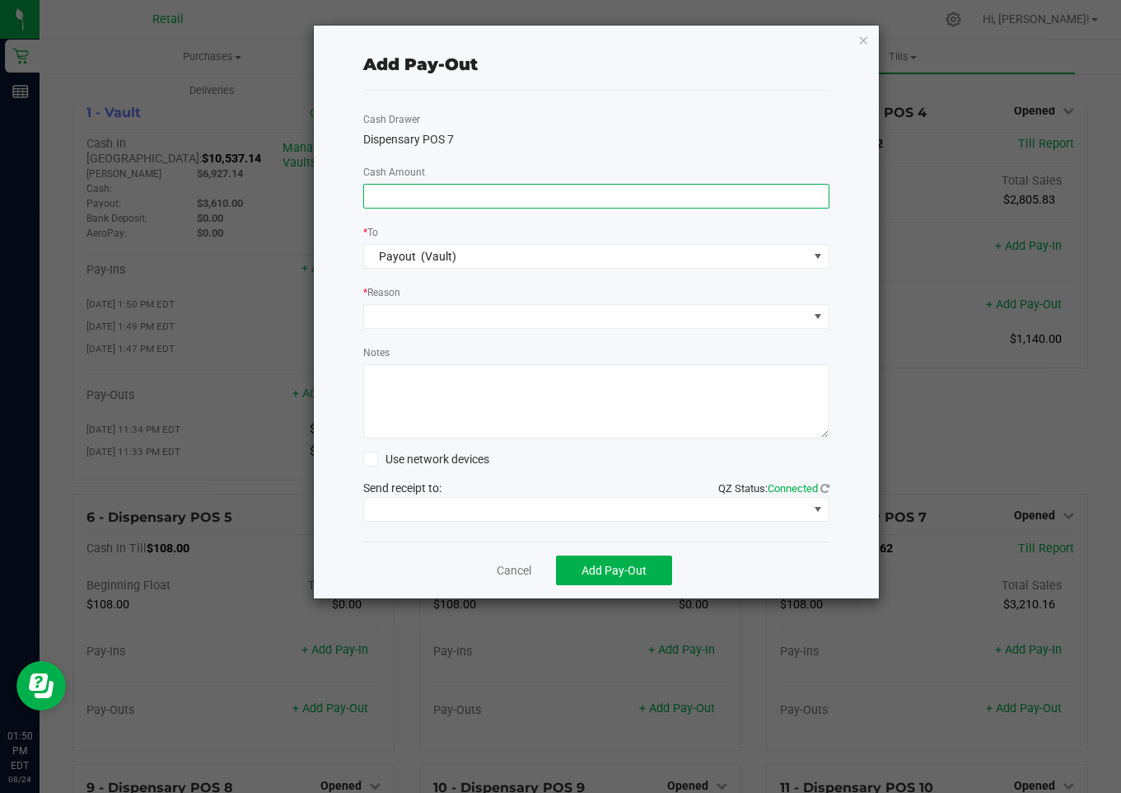
click at [400, 191] on input at bounding box center [596, 196] width 465 height 23
type input "$1,630.00"
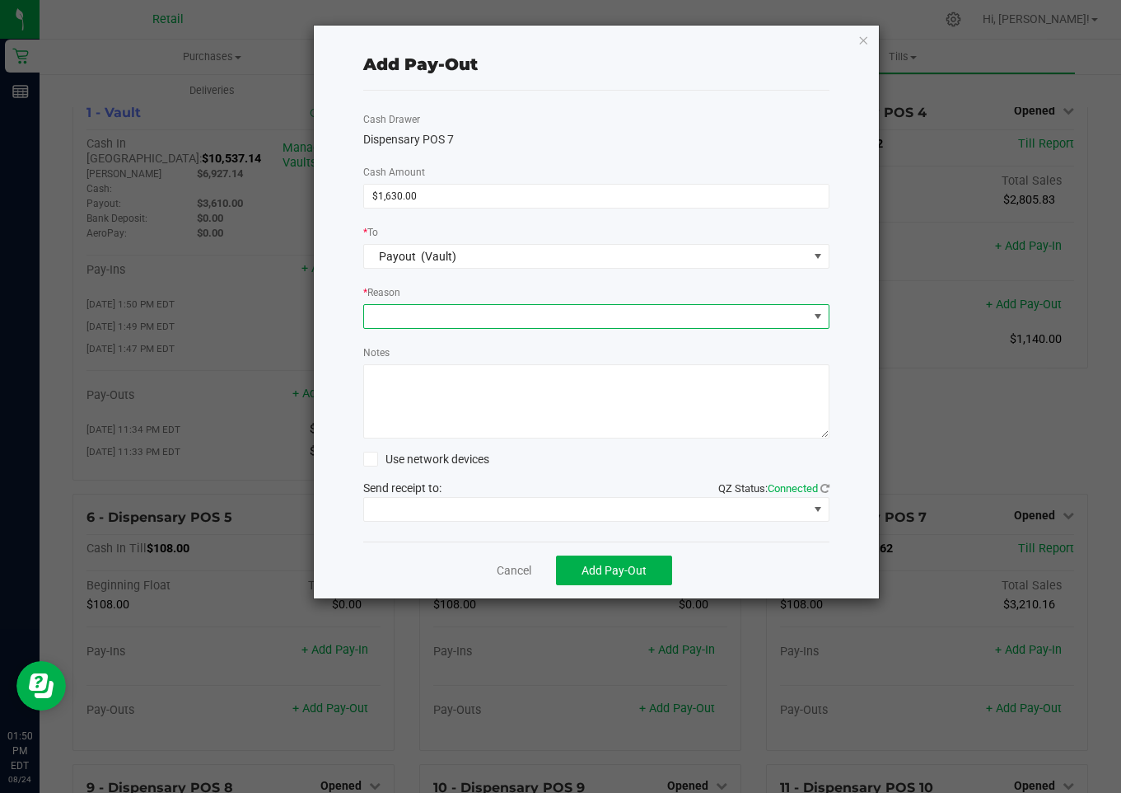
drag, startPoint x: 390, startPoint y: 315, endPoint x: 395, endPoint y: 323, distance: 9.6
click at [391, 315] on span at bounding box center [586, 316] width 444 height 23
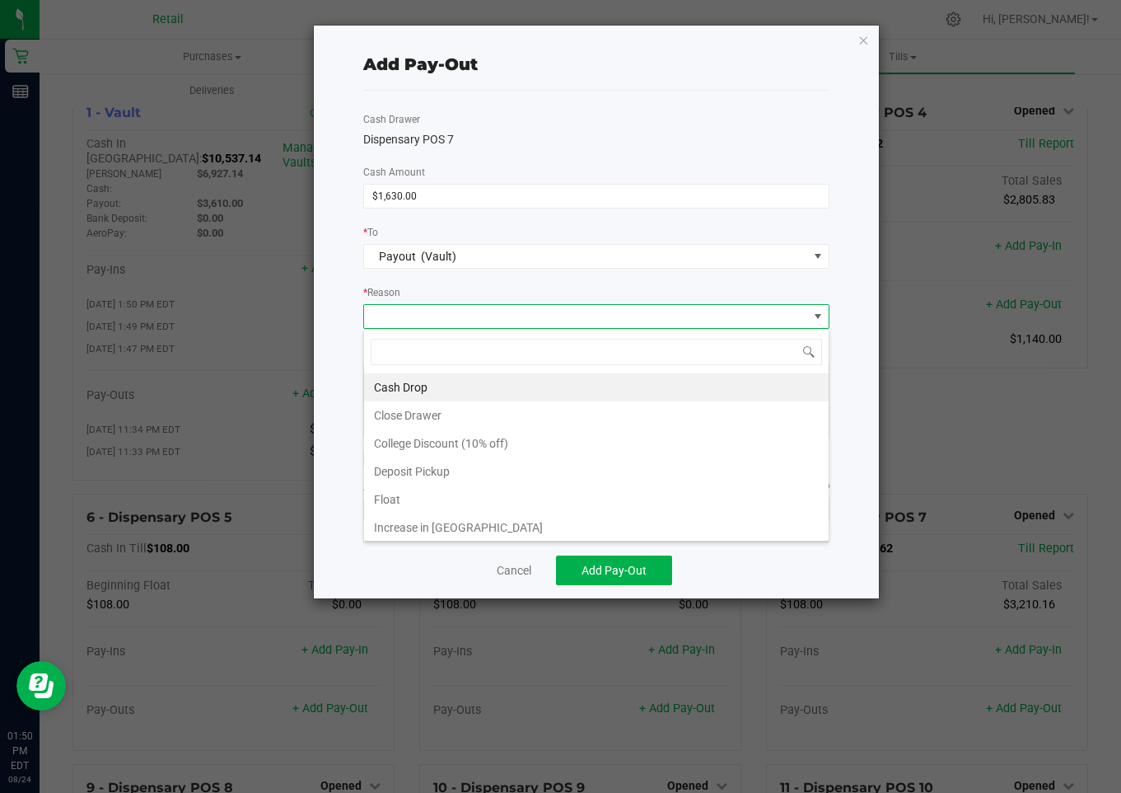
scroll to position [25, 466]
click at [398, 385] on li "Cash Drop" at bounding box center [596, 387] width 465 height 28
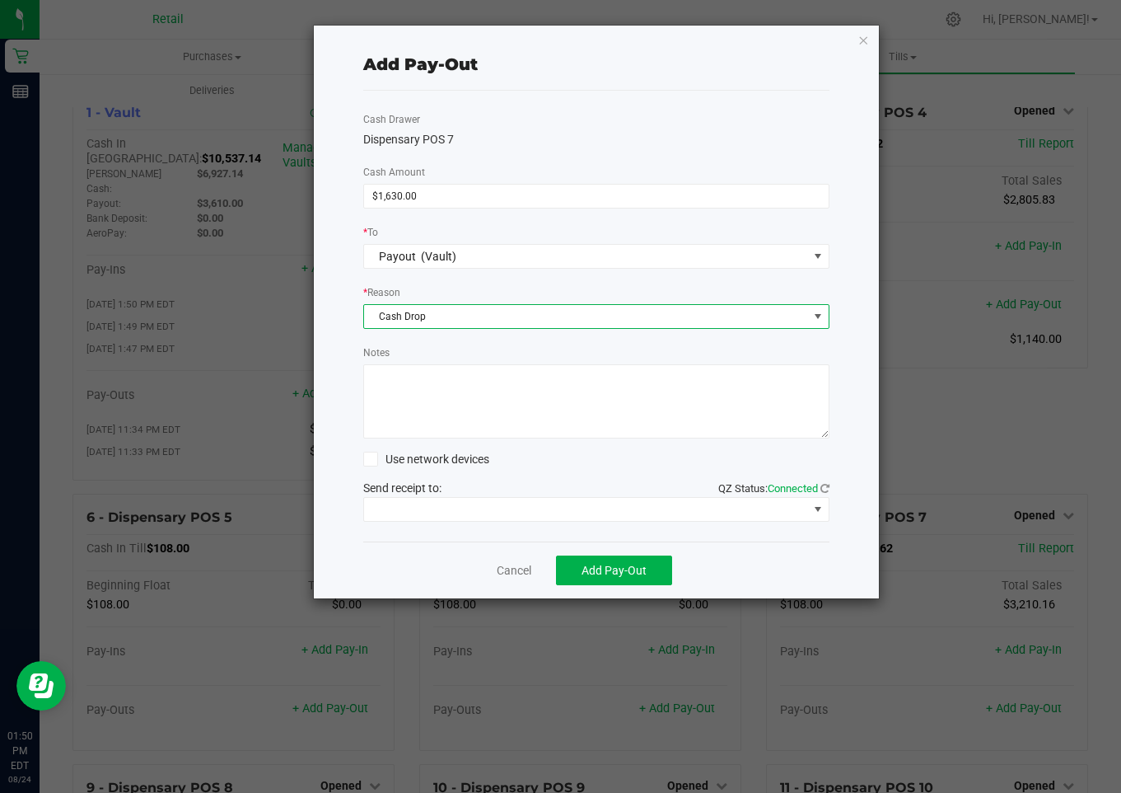
click at [394, 391] on textarea "Notes" at bounding box center [596, 401] width 466 height 74
type textarea "mg"
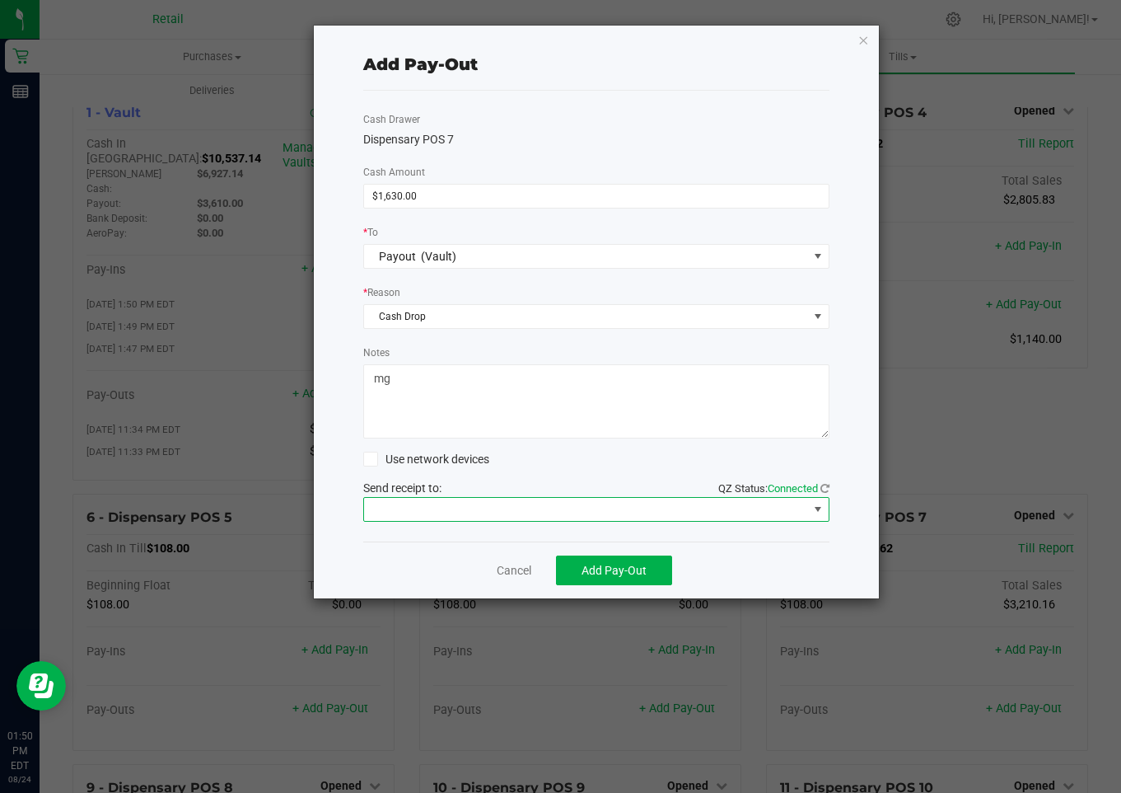
click at [437, 501] on span at bounding box center [586, 509] width 444 height 23
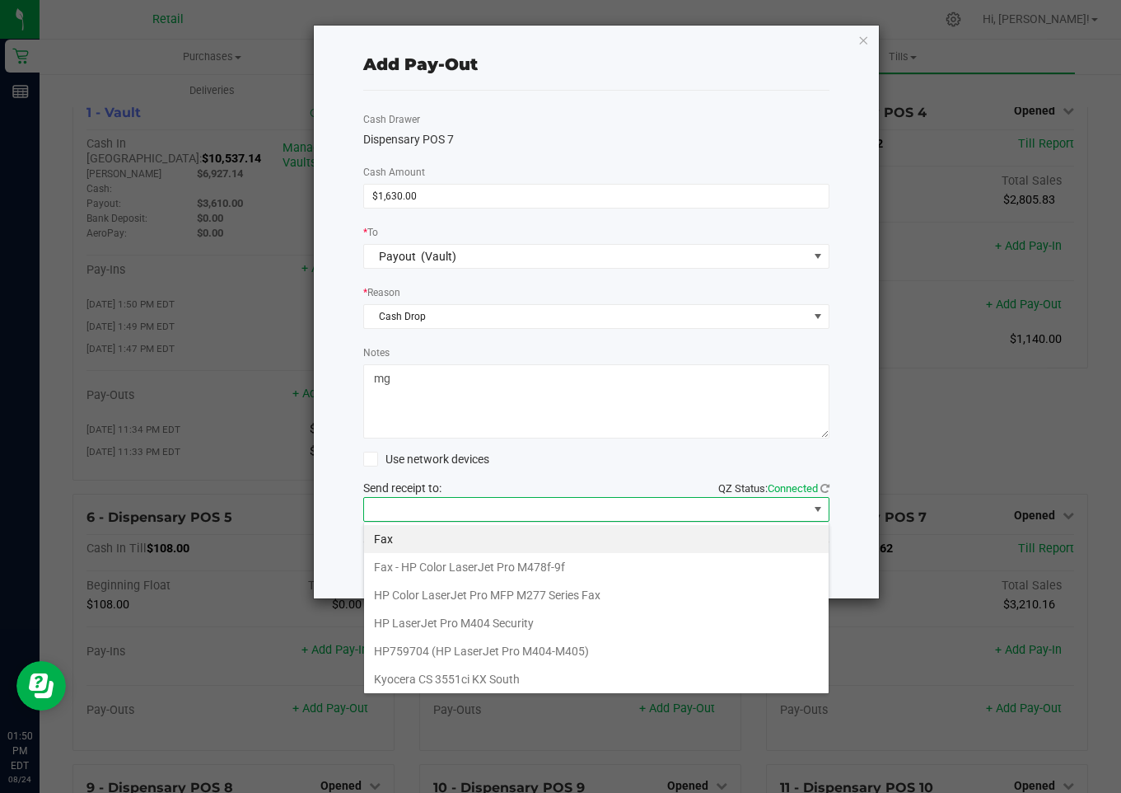
scroll to position [255, 0]
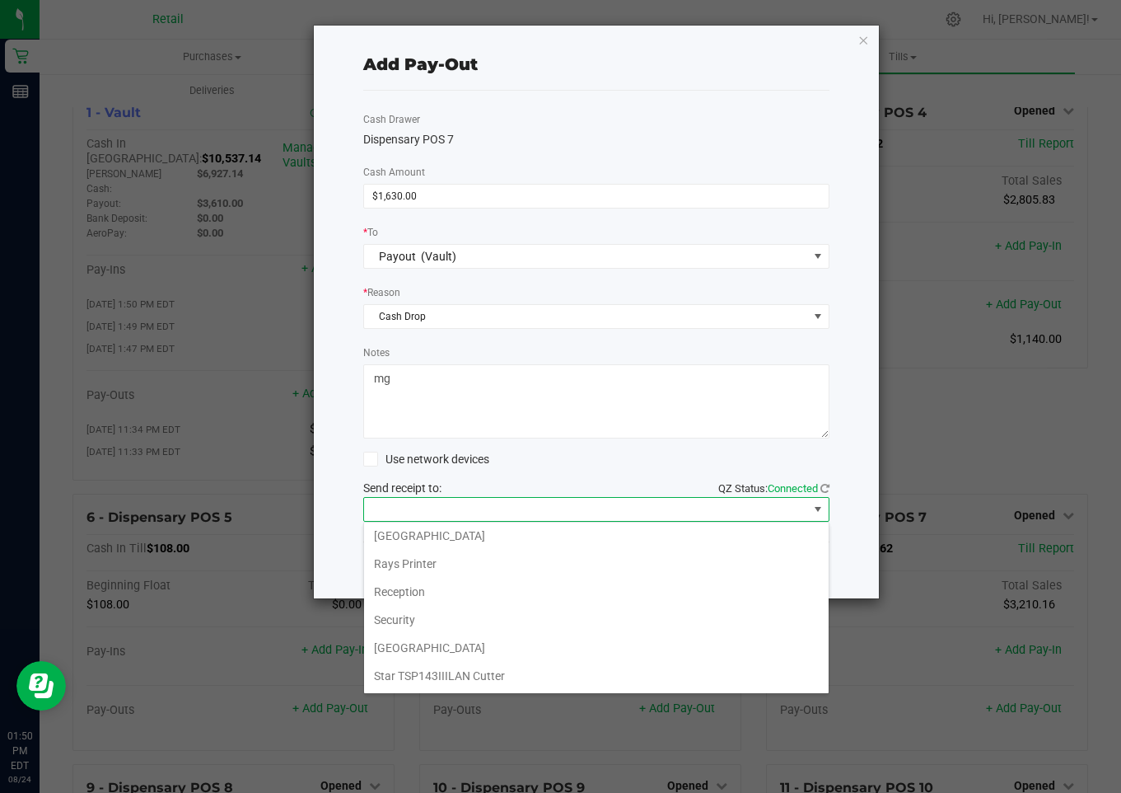
click at [479, 674] on Cutter "Star TSP143IIILAN Cutter" at bounding box center [596, 676] width 465 height 28
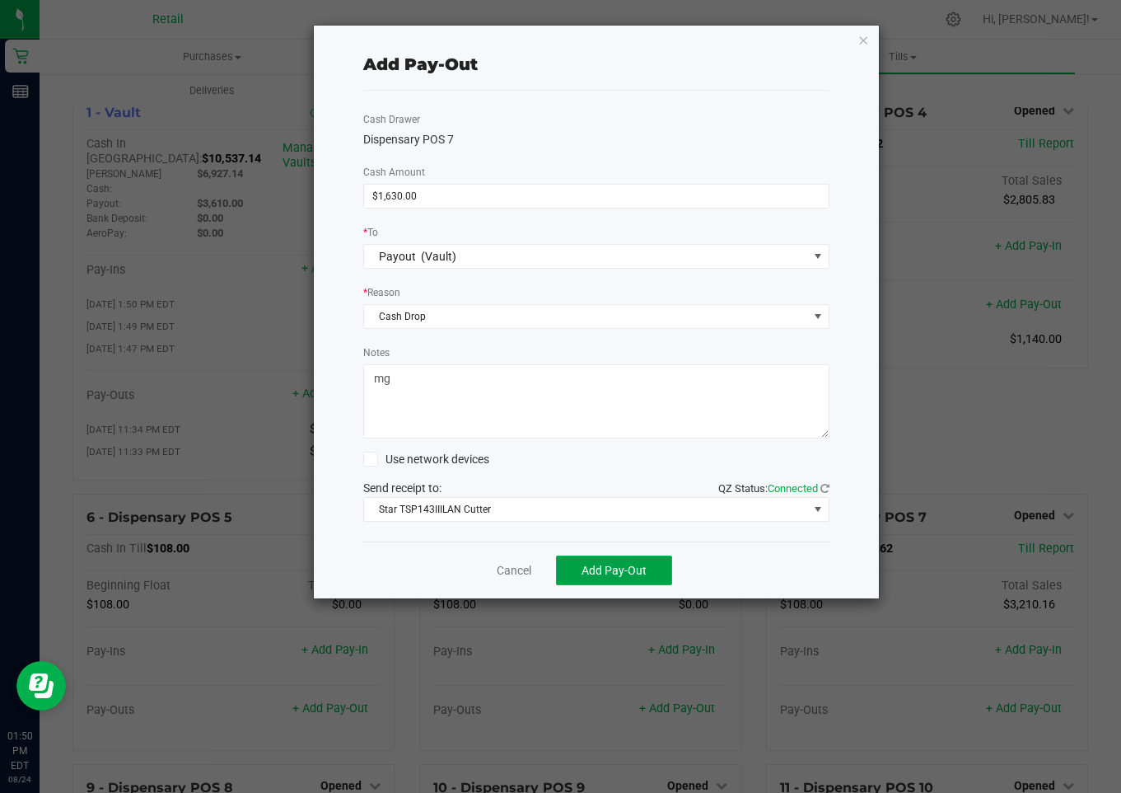
click at [621, 567] on span "Add Pay-Out" at bounding box center [614, 570] width 65 height 13
click at [507, 567] on link "Dismiss" at bounding box center [508, 570] width 40 height 17
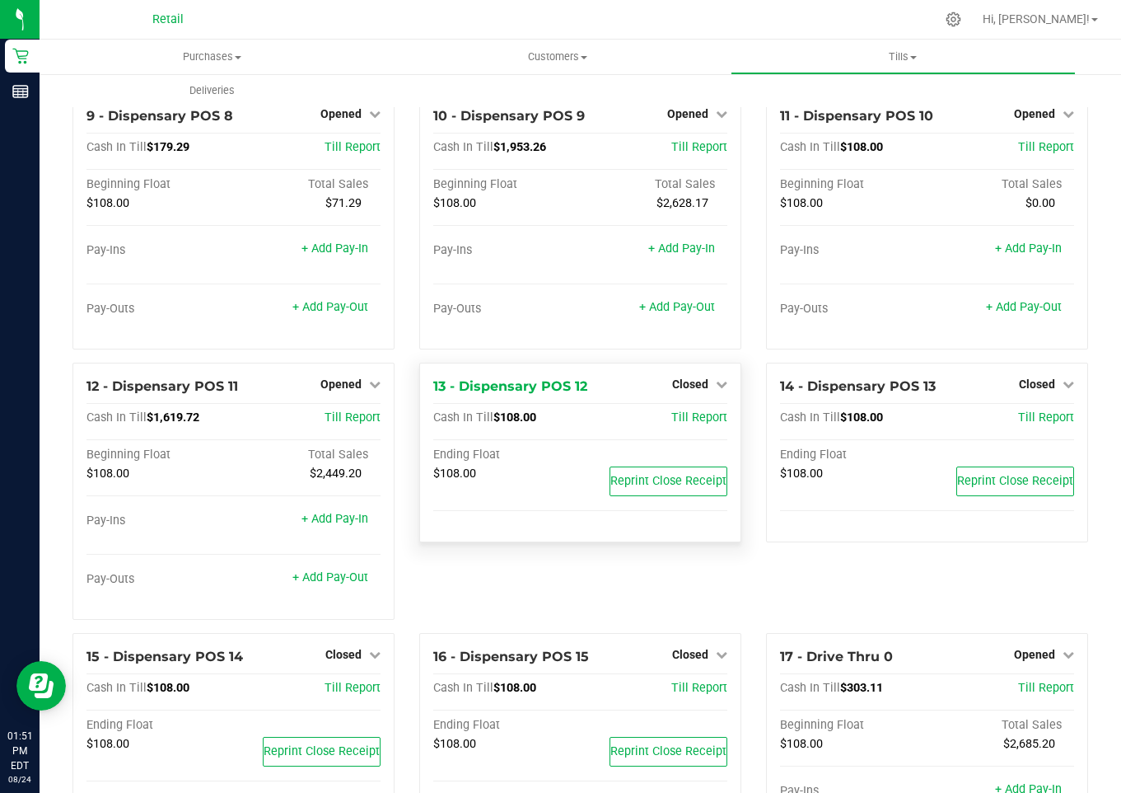
scroll to position [824, 0]
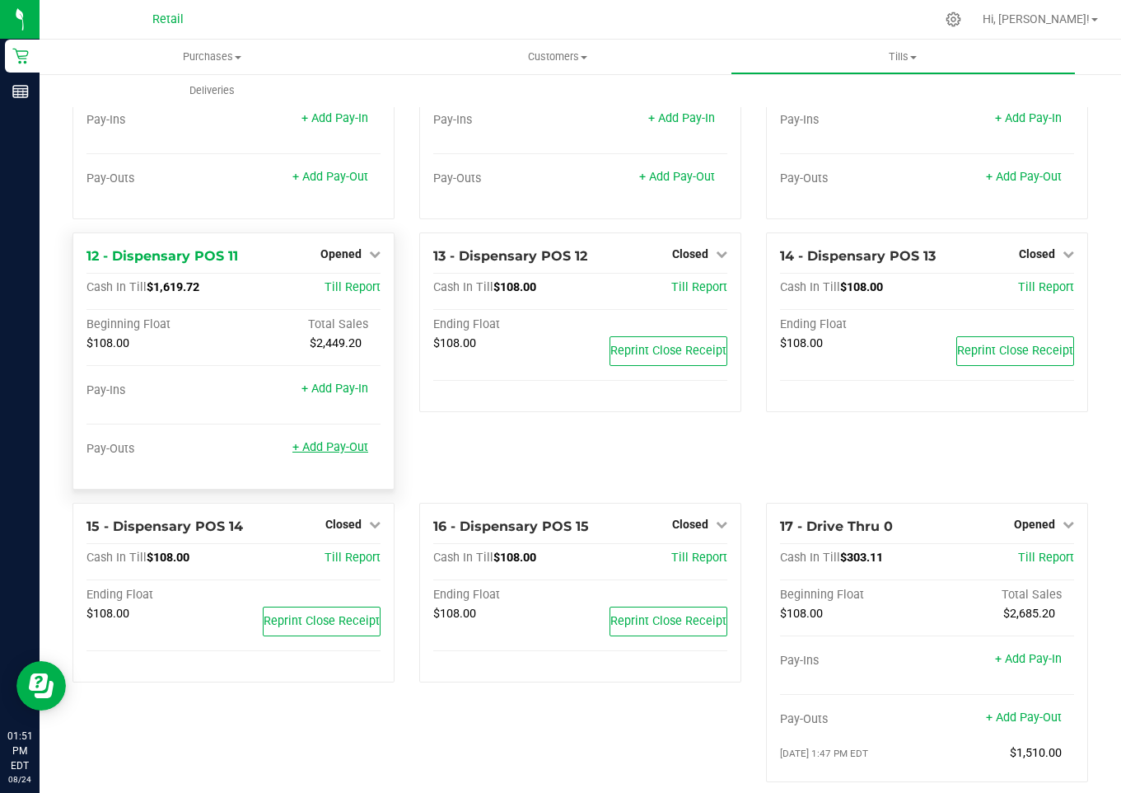
click at [319, 440] on link "+ Add Pay-Out" at bounding box center [330, 447] width 76 height 14
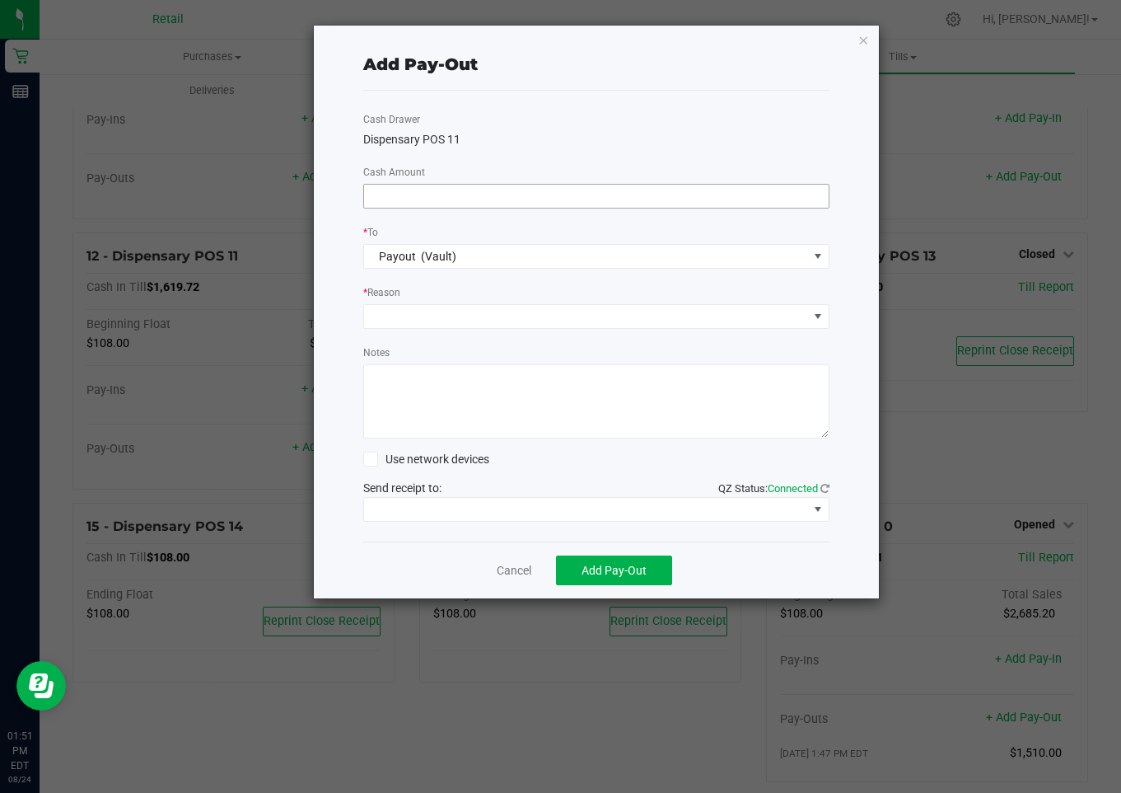
click at [381, 197] on input at bounding box center [596, 196] width 465 height 23
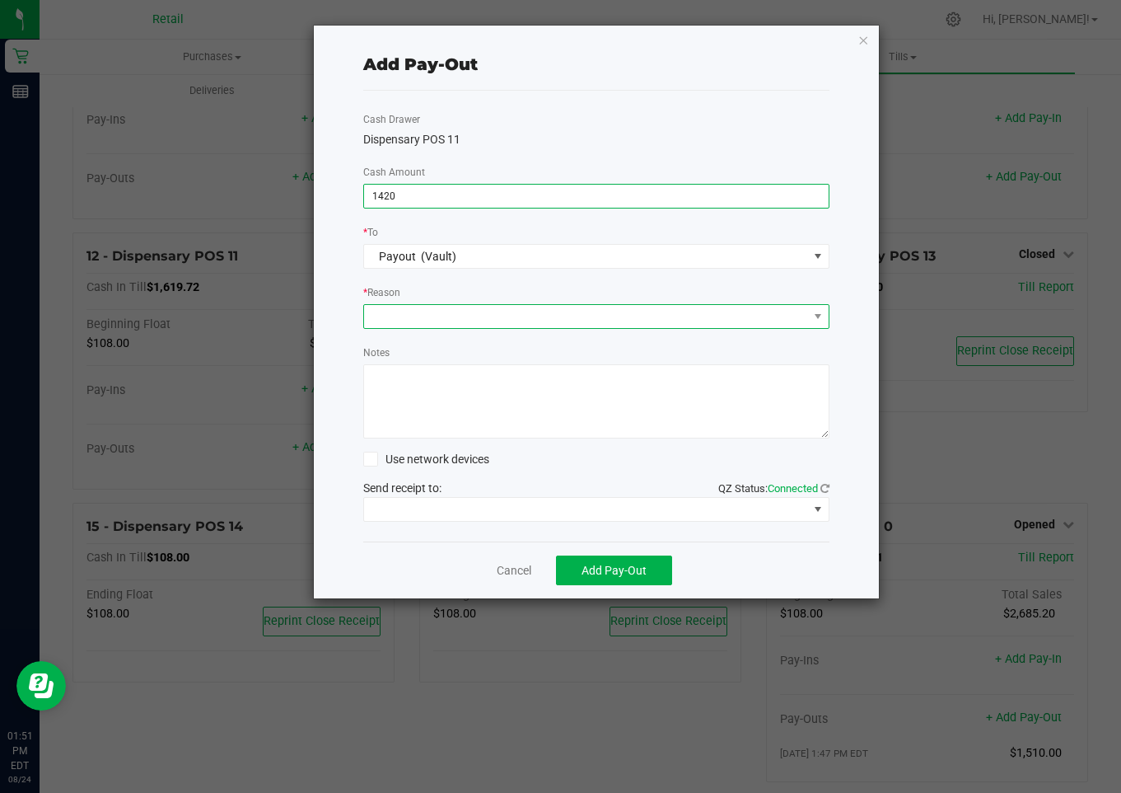
type input "$1,420.00"
click at [386, 313] on span at bounding box center [586, 316] width 444 height 23
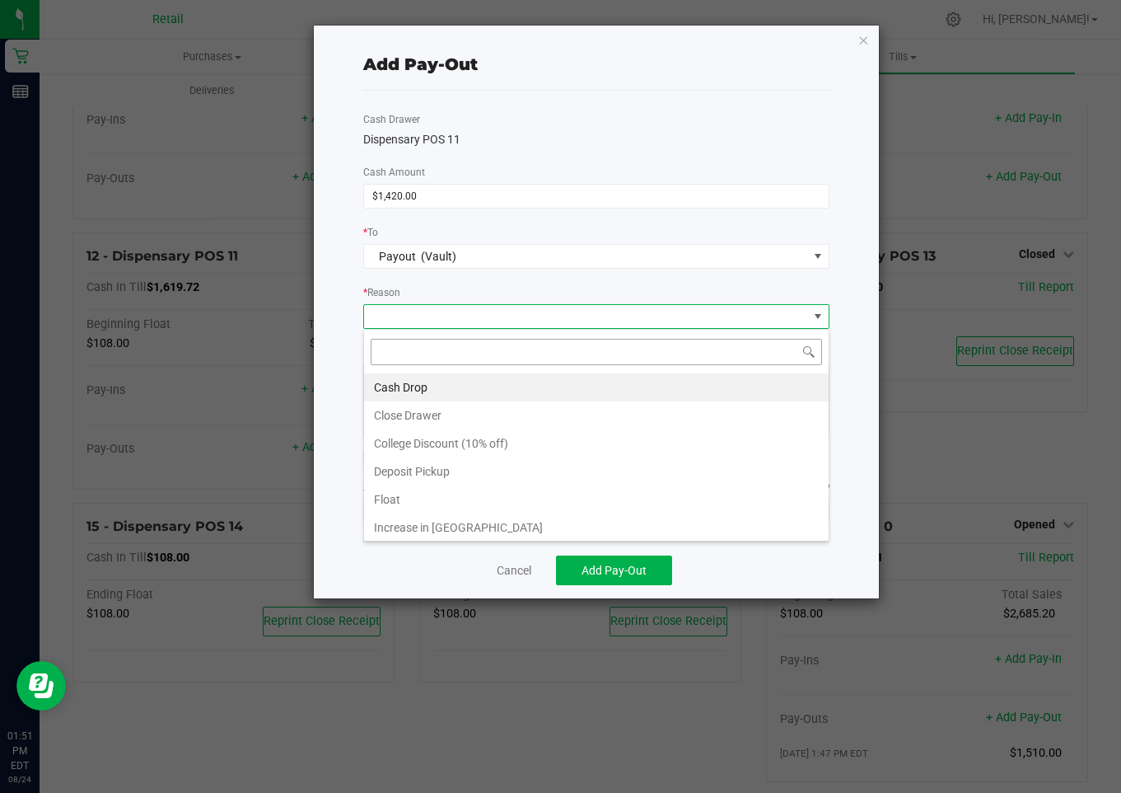
scroll to position [25, 466]
click at [405, 381] on li "Cash Drop" at bounding box center [596, 387] width 465 height 28
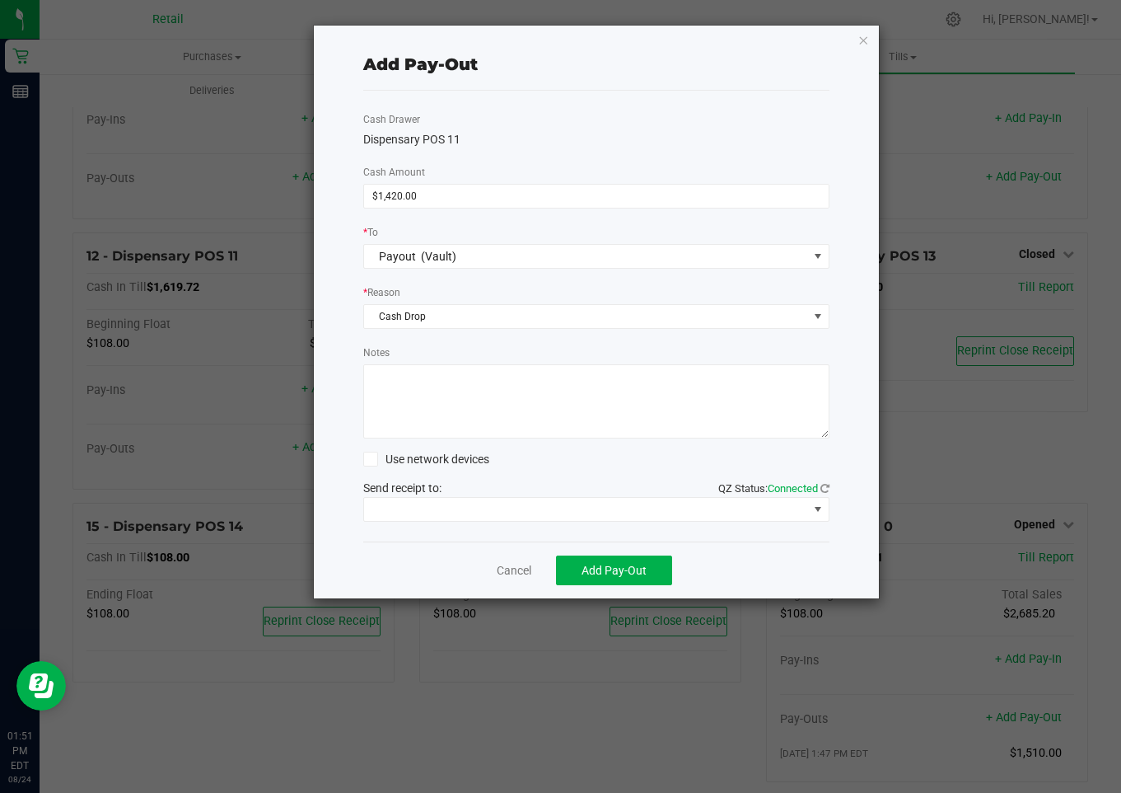
drag, startPoint x: 390, startPoint y: 396, endPoint x: 381, endPoint y: 383, distance: 16.0
click at [390, 395] on textarea "Notes" at bounding box center [596, 401] width 466 height 74
type textarea "mg"
click at [446, 502] on span at bounding box center [586, 509] width 444 height 23
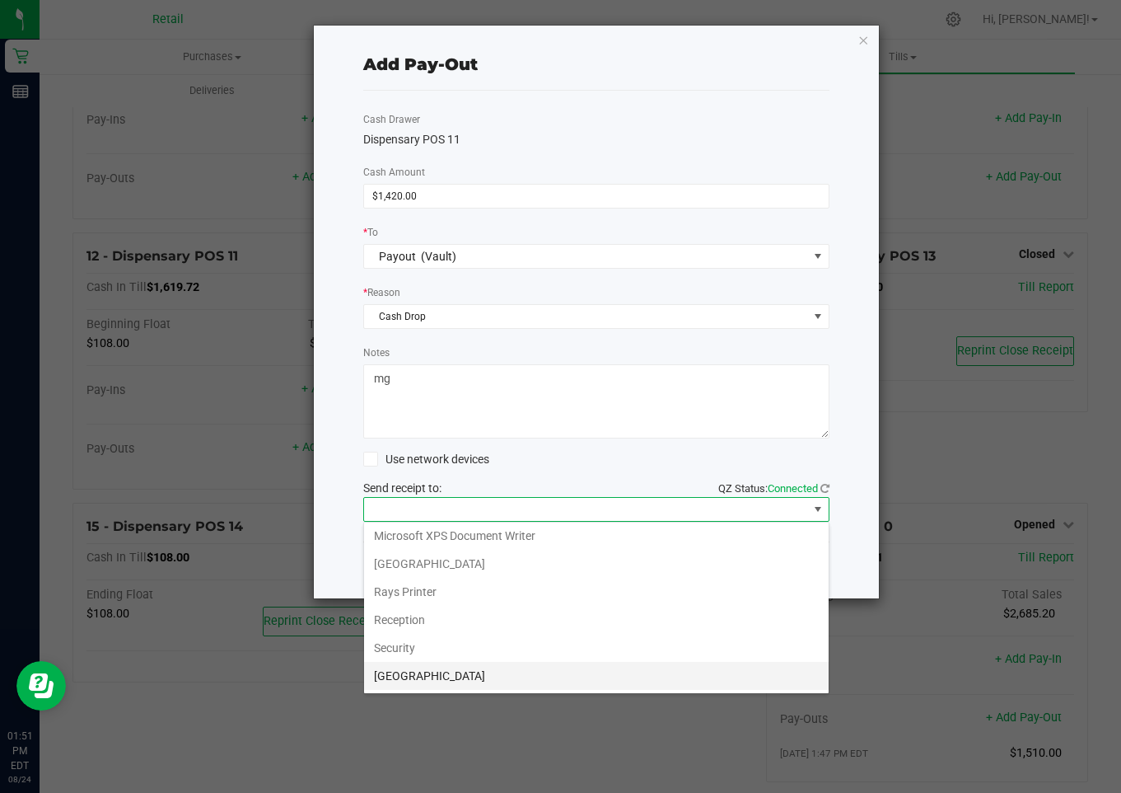
scroll to position [255, 0]
click at [467, 673] on Cutter "Star TSP143IIILAN Cutter" at bounding box center [596, 676] width 465 height 28
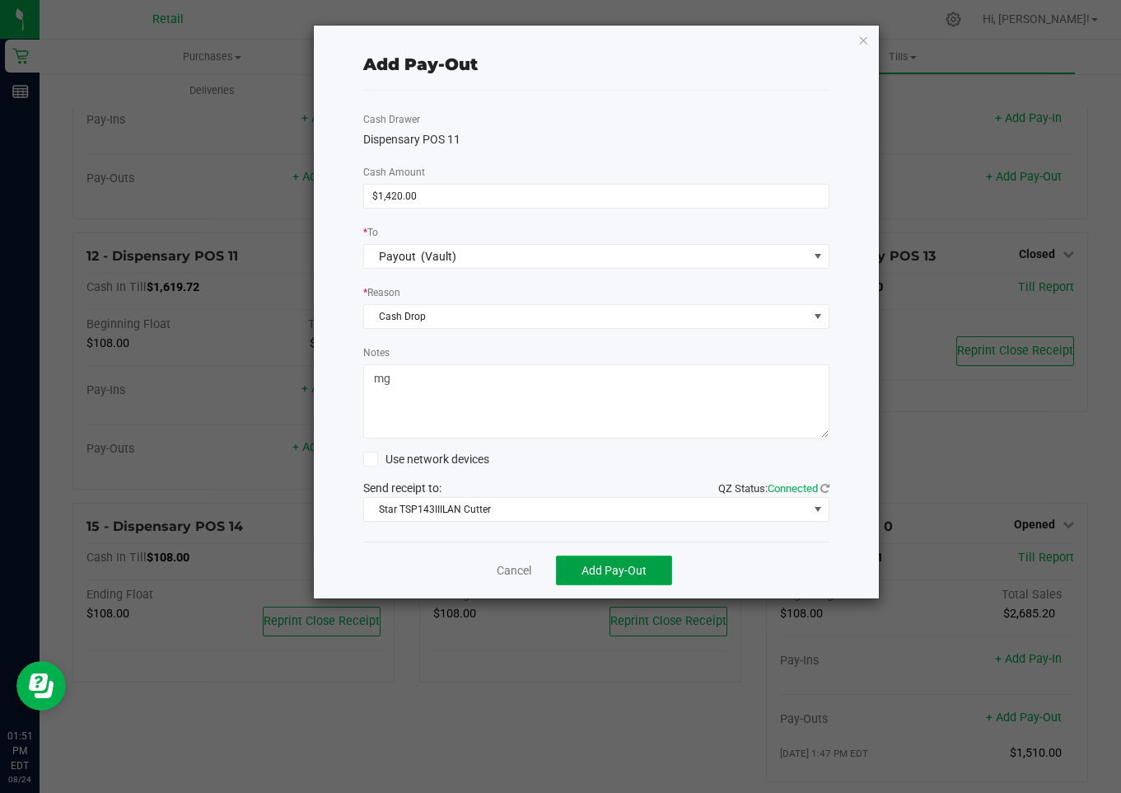
click at [607, 570] on span "Add Pay-Out" at bounding box center [614, 570] width 65 height 13
drag, startPoint x: 512, startPoint y: 568, endPoint x: 527, endPoint y: 568, distance: 15.7
click at [512, 568] on link "Dismiss" at bounding box center [508, 570] width 40 height 17
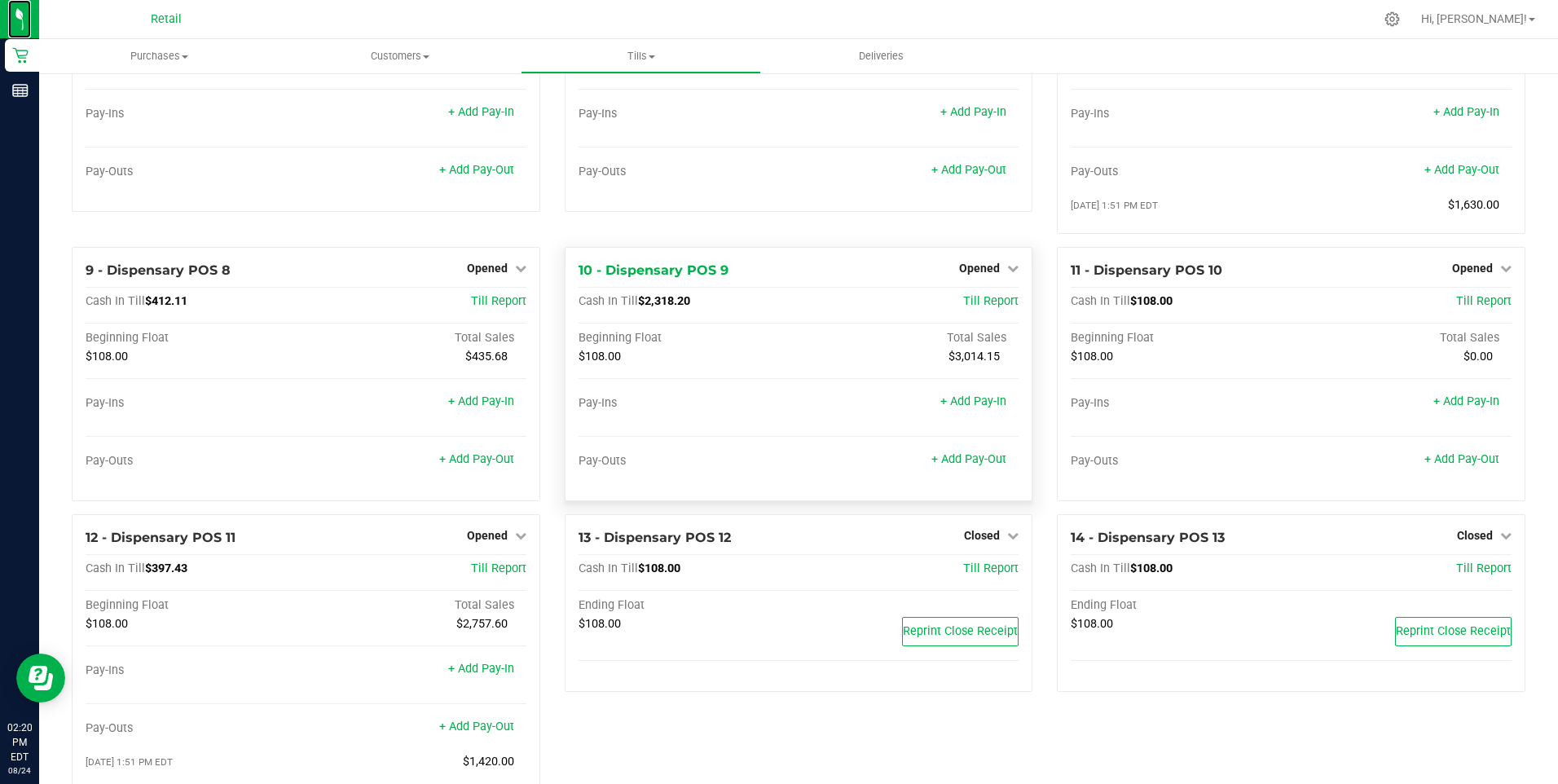
scroll to position [520, 0]
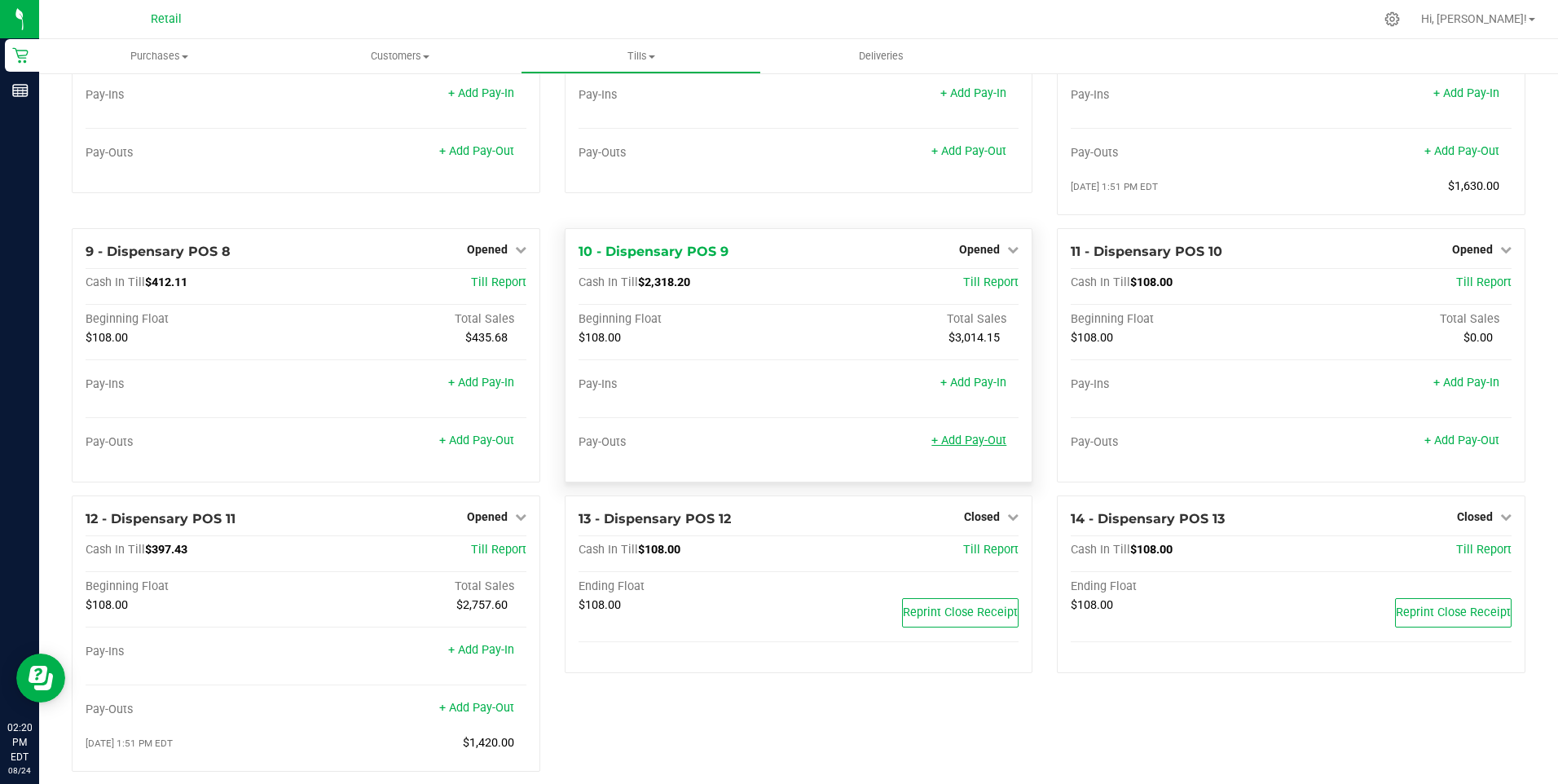
click at [965, 447] on link "+ Add Pay-Out" at bounding box center [969, 440] width 75 height 14
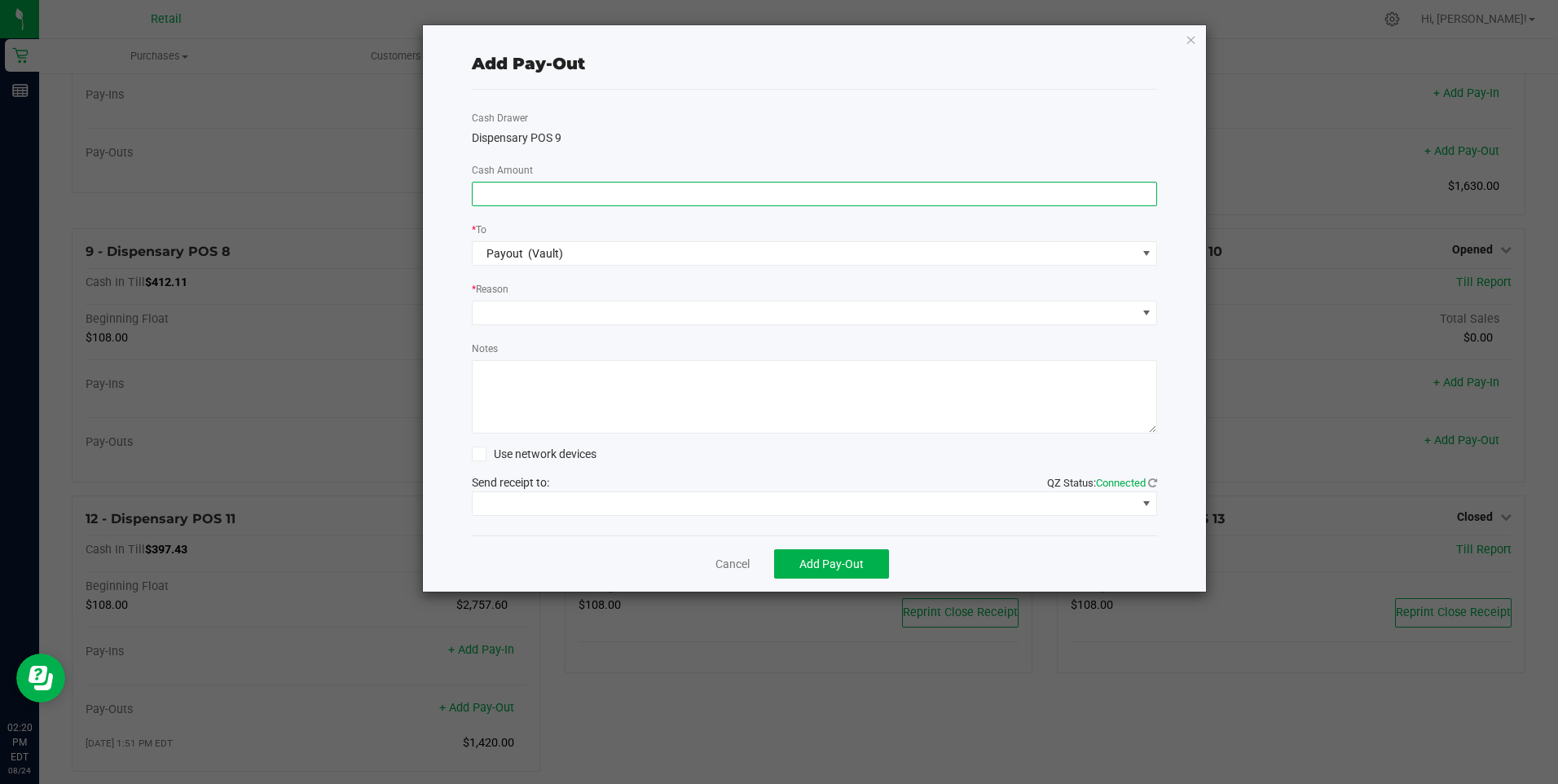
click at [495, 198] on input at bounding box center [815, 194] width 685 height 23
type input "$2,020.00"
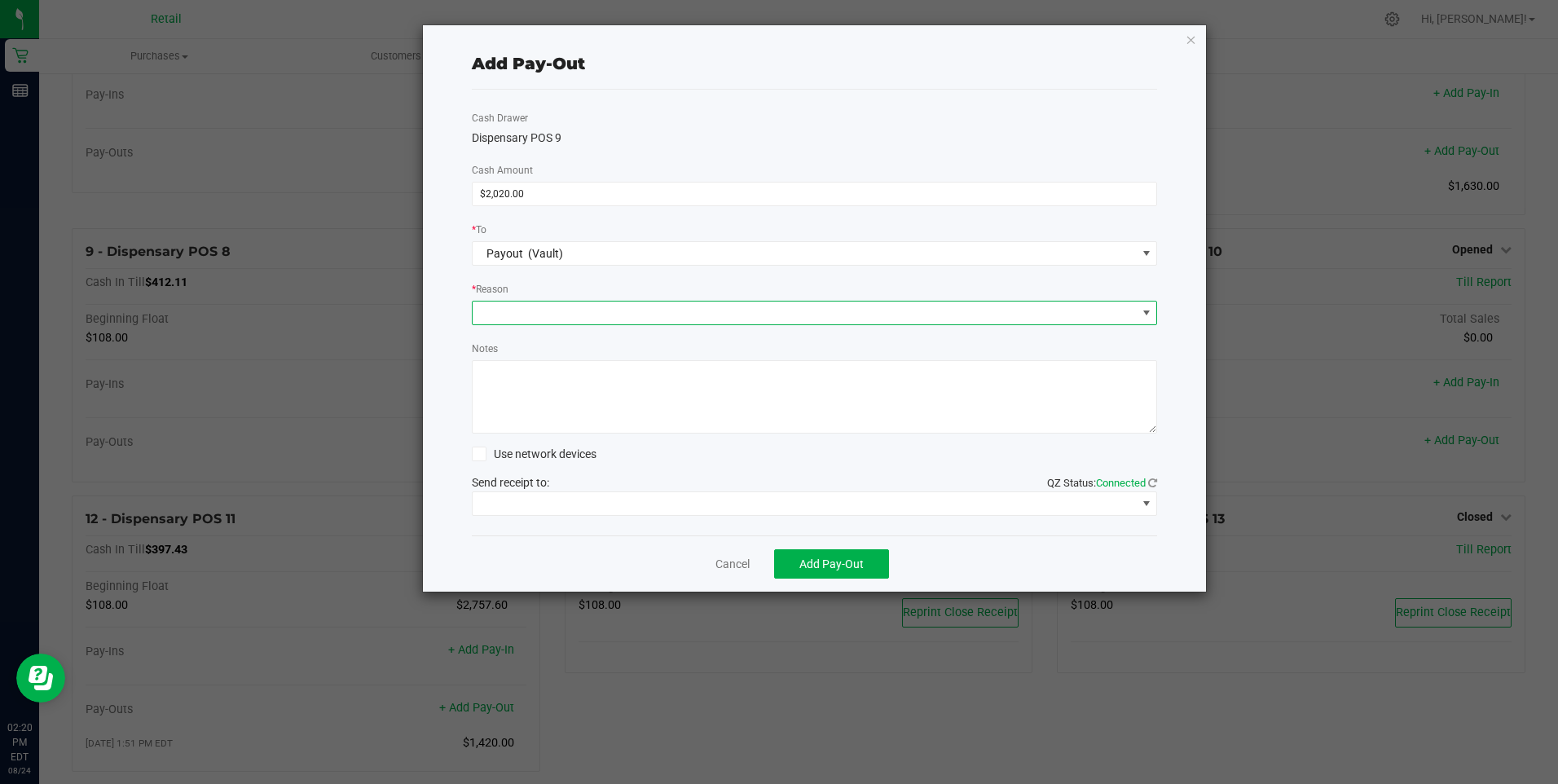
drag, startPoint x: 503, startPoint y: 303, endPoint x: 501, endPoint y: 312, distance: 9.2
click at [502, 303] on span at bounding box center [804, 312] width 664 height 23
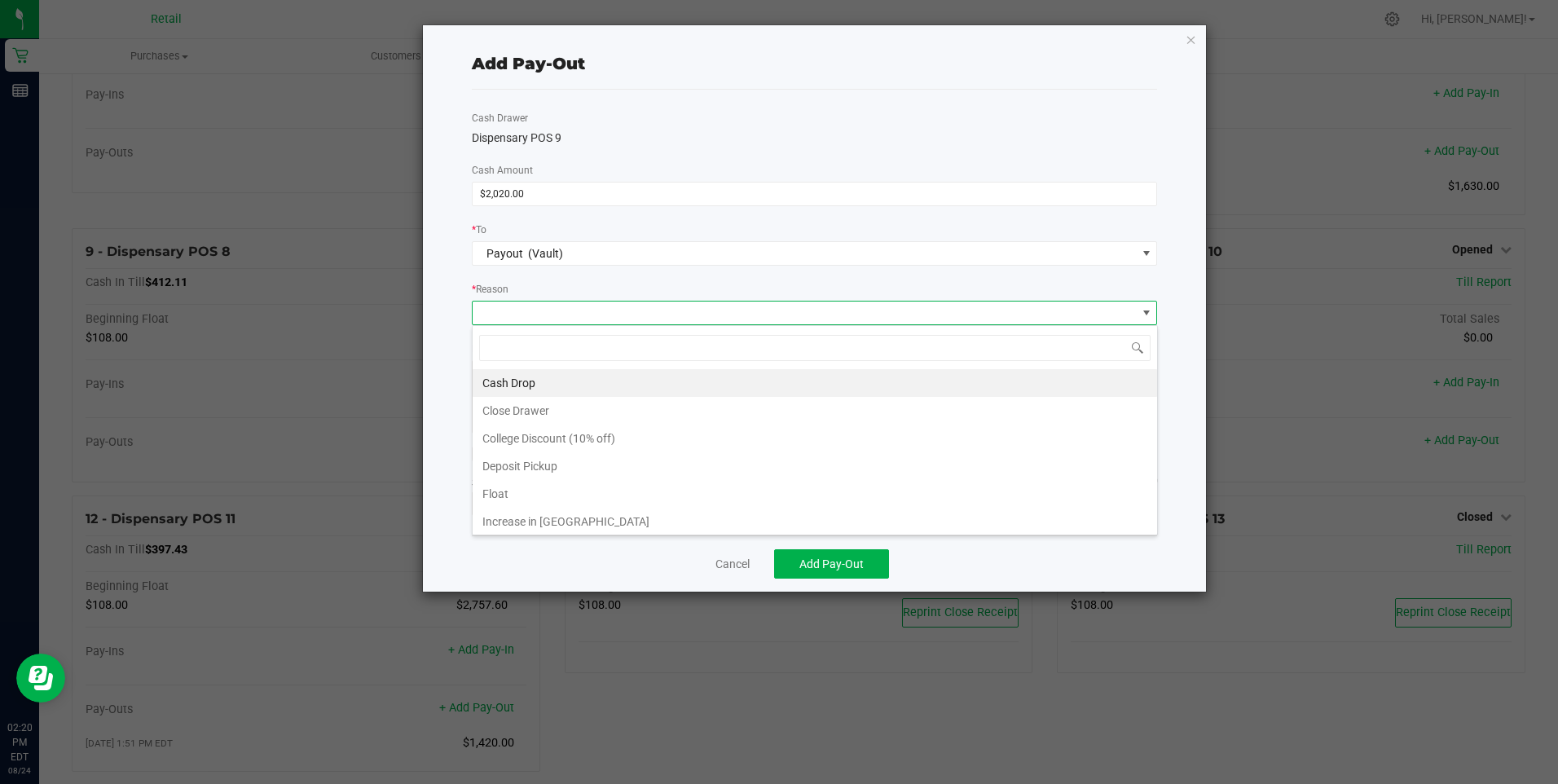
scroll to position [25, 686]
click at [502, 381] on li "Cash Drop" at bounding box center [815, 383] width 685 height 28
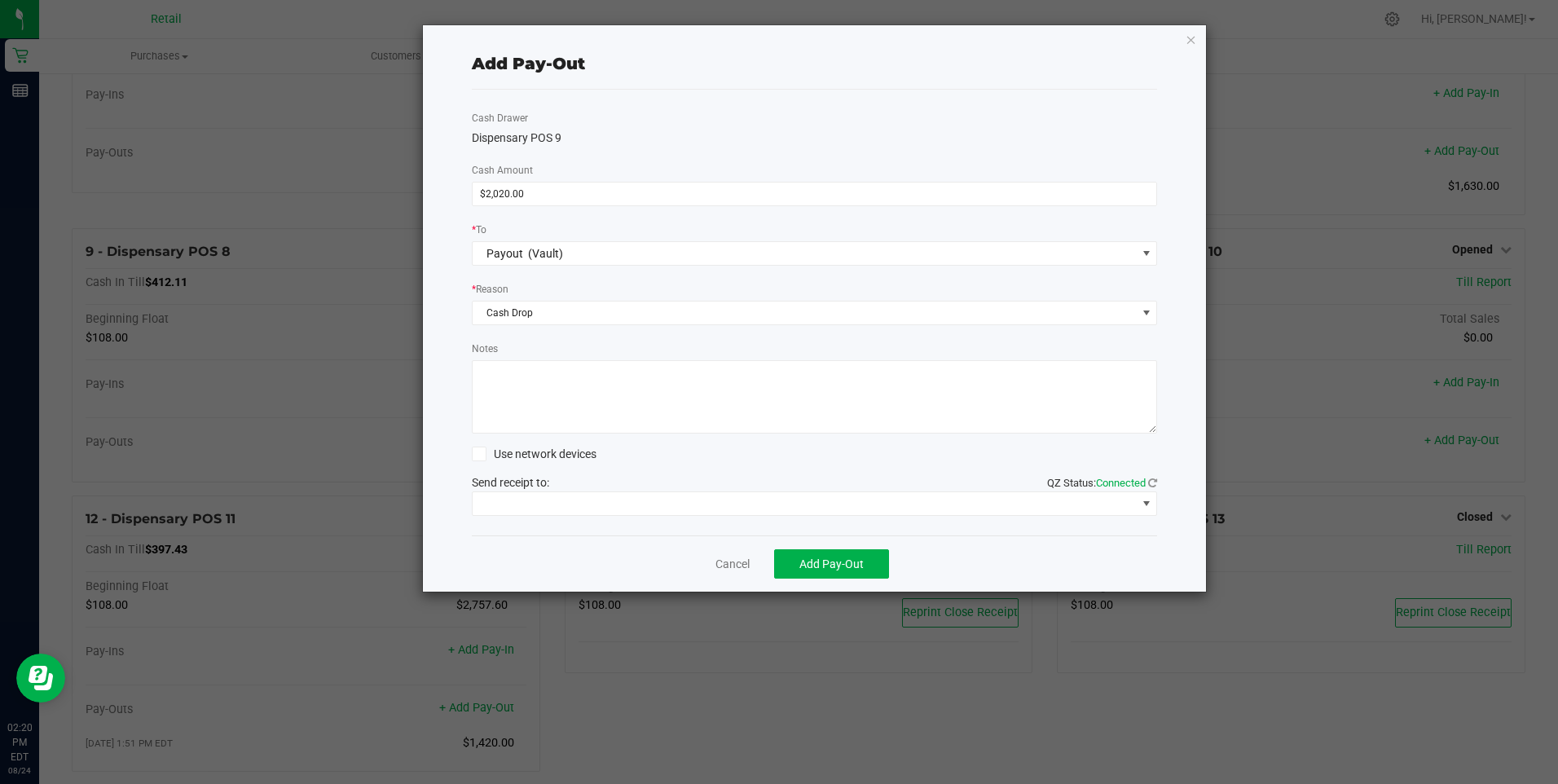
click at [502, 398] on textarea "Notes" at bounding box center [815, 396] width 687 height 73
type textarea "mg"
click at [535, 501] on span at bounding box center [804, 503] width 664 height 23
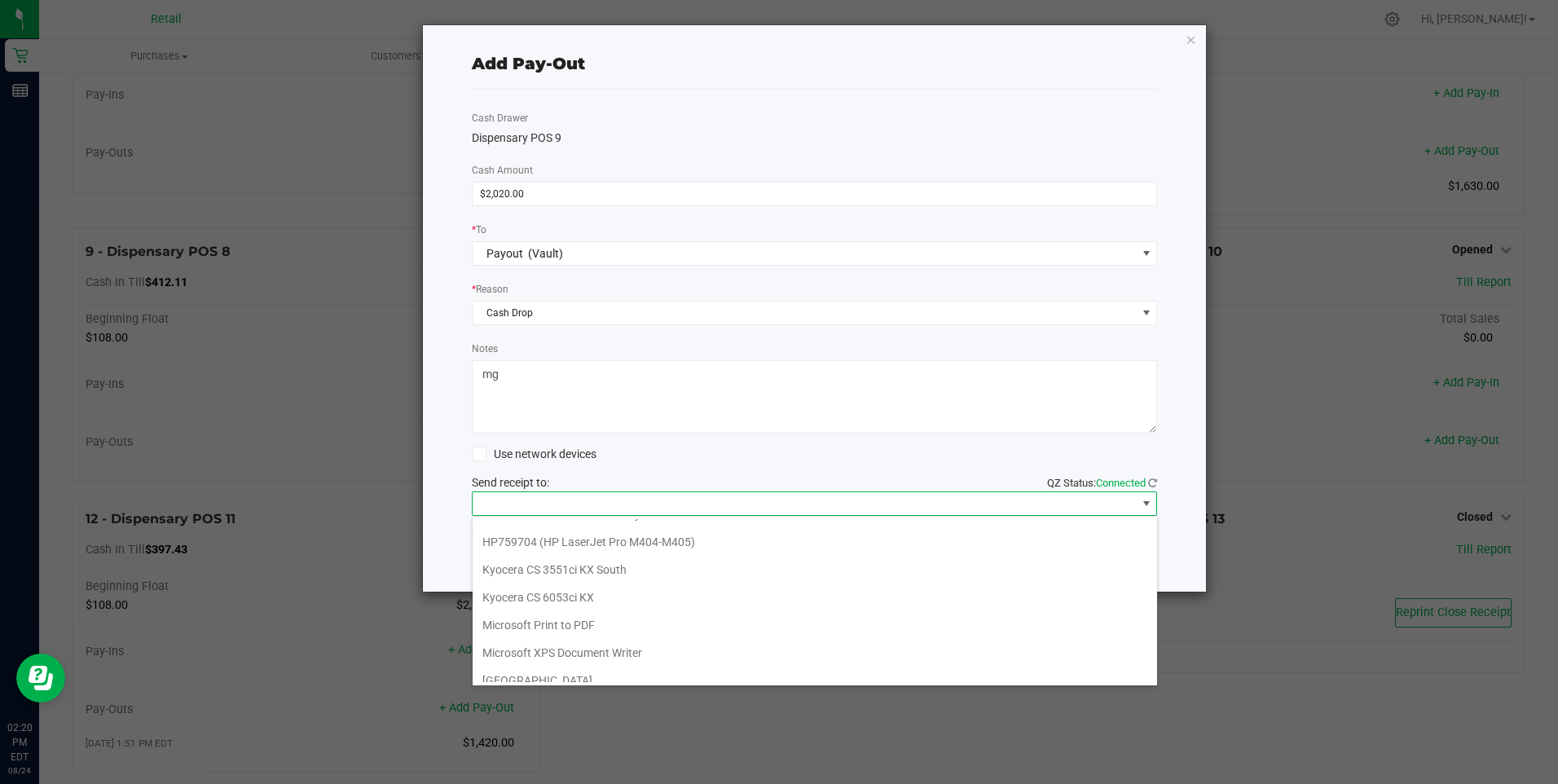
scroll to position [252, 0]
click at [562, 666] on Cutter "Star TSP143IIILAN Cutter" at bounding box center [815, 668] width 685 height 28
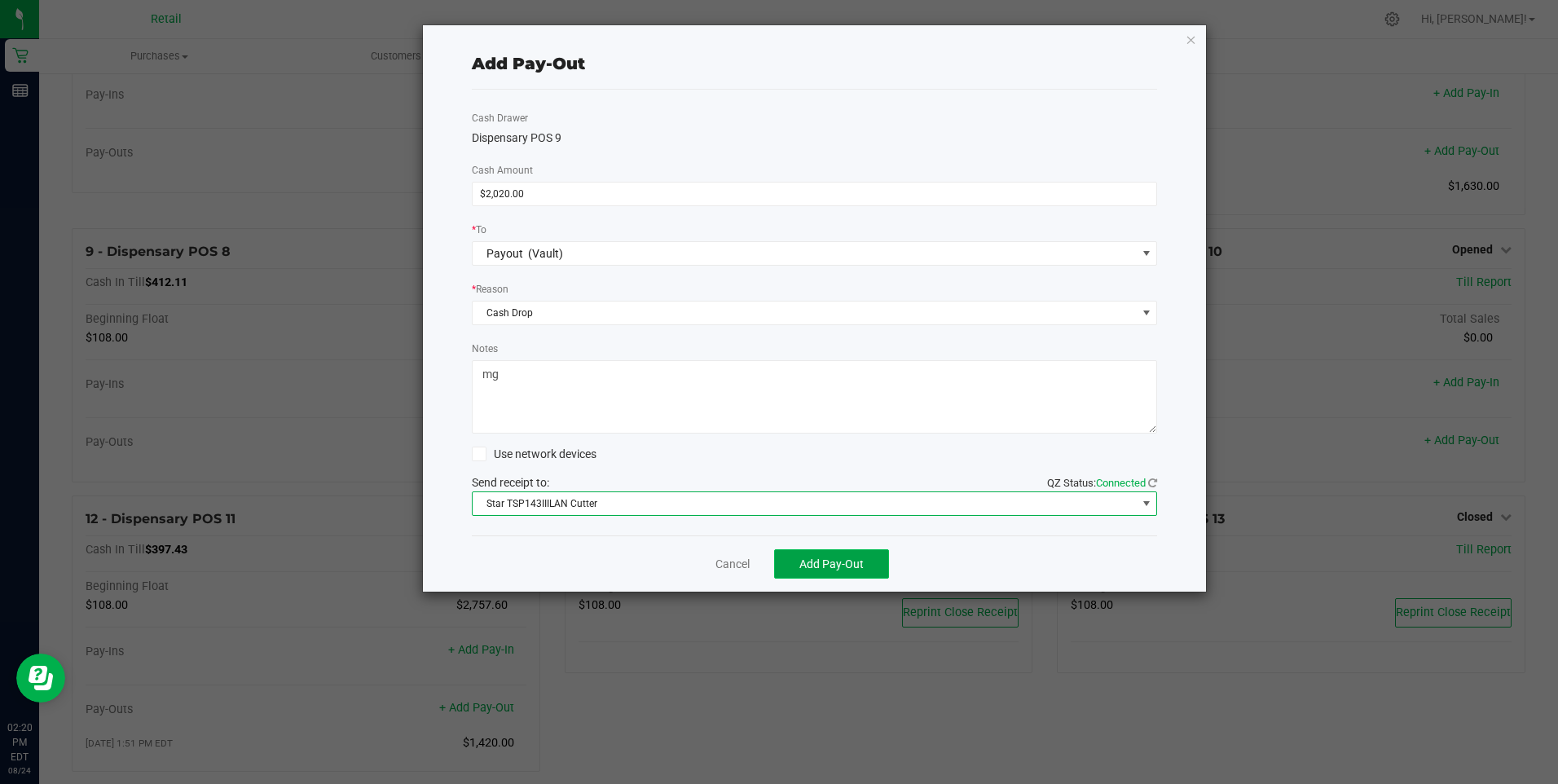
click at [840, 561] on span "Add Pay-Out" at bounding box center [831, 564] width 64 height 13
click at [719, 558] on div "Dismiss Reprint Receipt" at bounding box center [815, 563] width 687 height 56
drag, startPoint x: 719, startPoint y: 558, endPoint x: 729, endPoint y: 562, distance: 10.8
click at [729, 562] on link "Dismiss" at bounding box center [727, 564] width 40 height 17
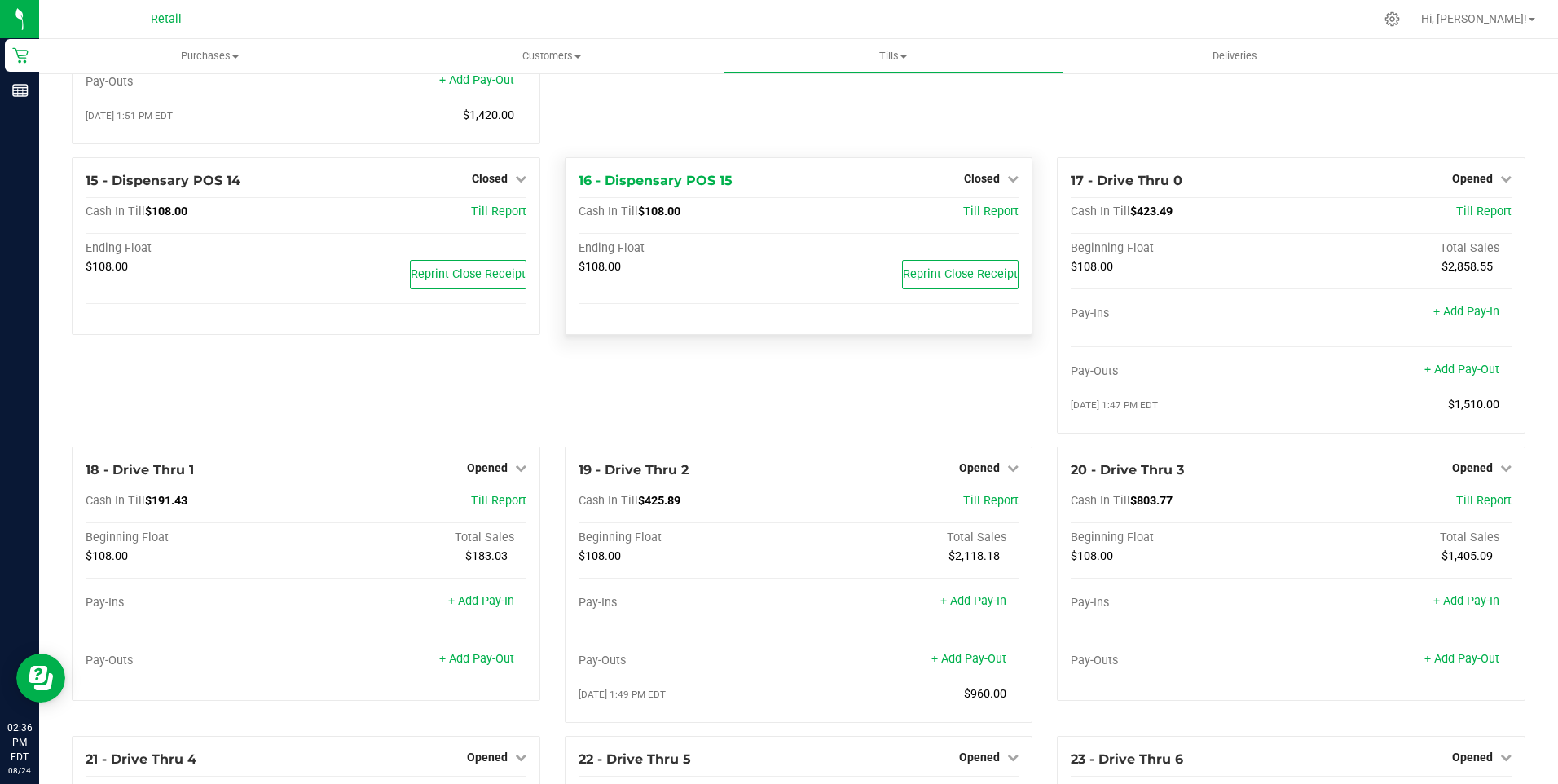
scroll to position [1140, 0]
